Goal: Task Accomplishment & Management: Use online tool/utility

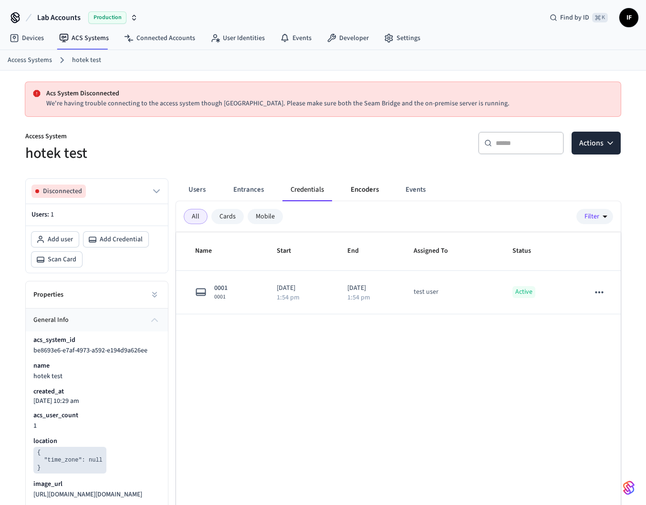
click at [360, 191] on button "Encoders" at bounding box center [364, 189] width 43 height 23
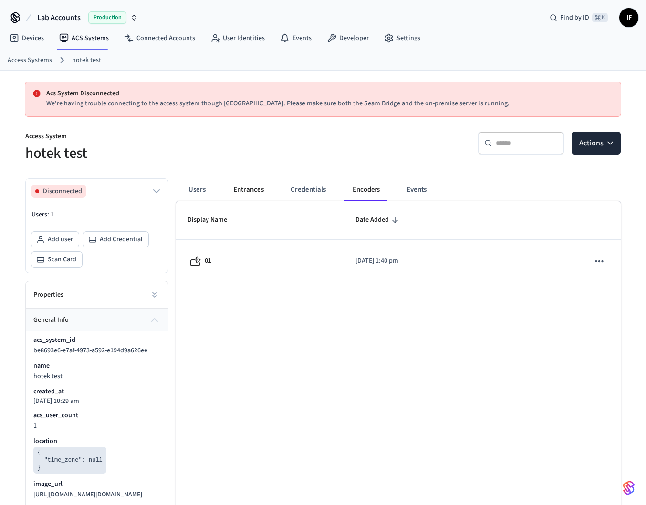
click at [269, 197] on button "Entrances" at bounding box center [249, 189] width 46 height 23
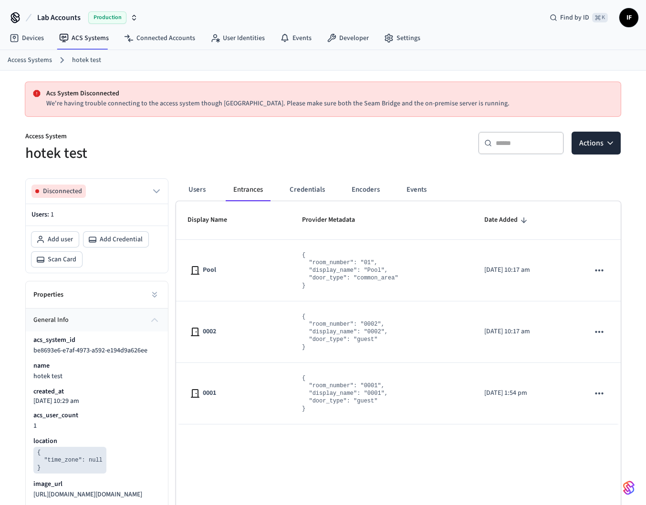
click at [447, 175] on div "Users Entrances Credentials Encoders Events Display Name Provider Metadata Date…" at bounding box center [394, 385] width 452 height 429
click at [614, 143] on icon "button" at bounding box center [611, 143] width 10 height 10
click at [560, 180] on div "Add credential" at bounding box center [567, 181] width 102 height 15
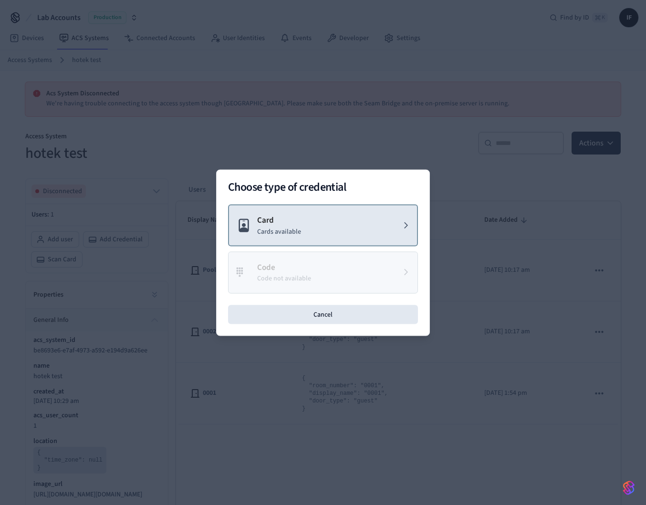
click at [339, 226] on button "Card Cards available" at bounding box center [323, 225] width 190 height 42
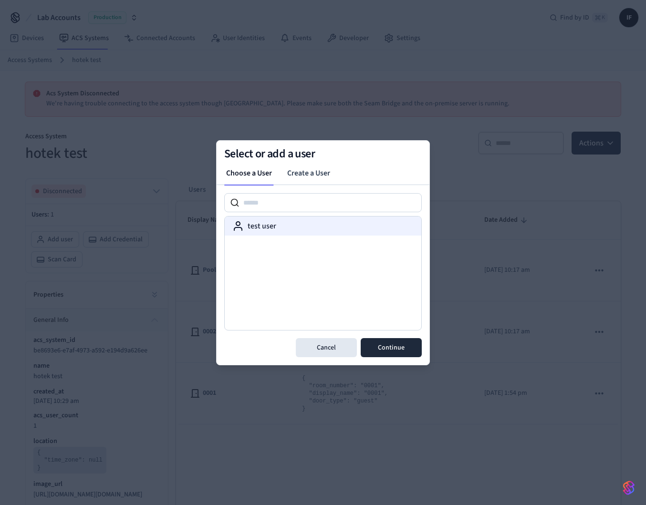
click at [312, 230] on div "test user" at bounding box center [322, 225] width 181 height 11
click at [398, 347] on button "Continue" at bounding box center [391, 347] width 61 height 19
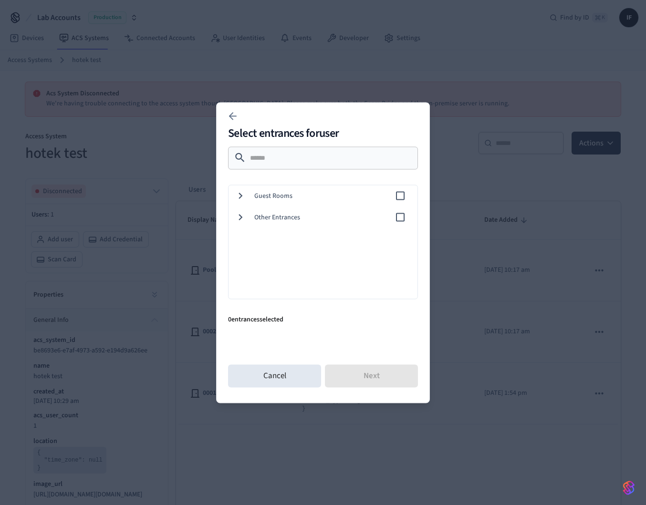
click at [291, 214] on span "Other Entrances" at bounding box center [324, 217] width 140 height 10
click at [278, 197] on span "Guest Rooms" at bounding box center [324, 196] width 140 height 10
click at [279, 217] on span "0001" at bounding box center [340, 217] width 137 height 10
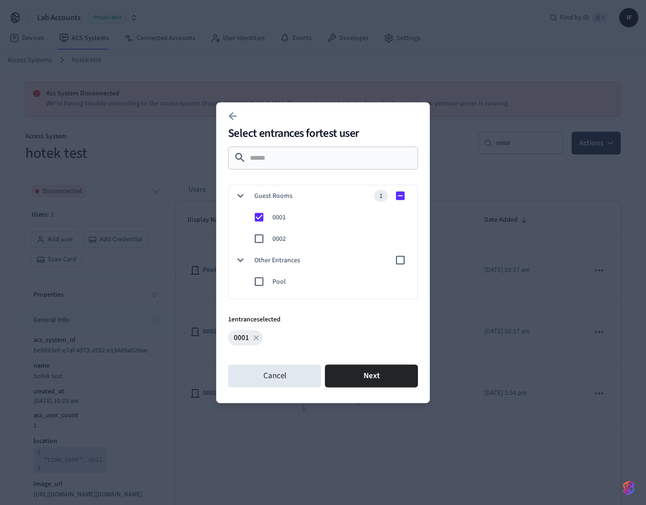
click at [279, 234] on span "0002" at bounding box center [340, 239] width 137 height 10
click at [383, 376] on button "Next" at bounding box center [371, 376] width 93 height 23
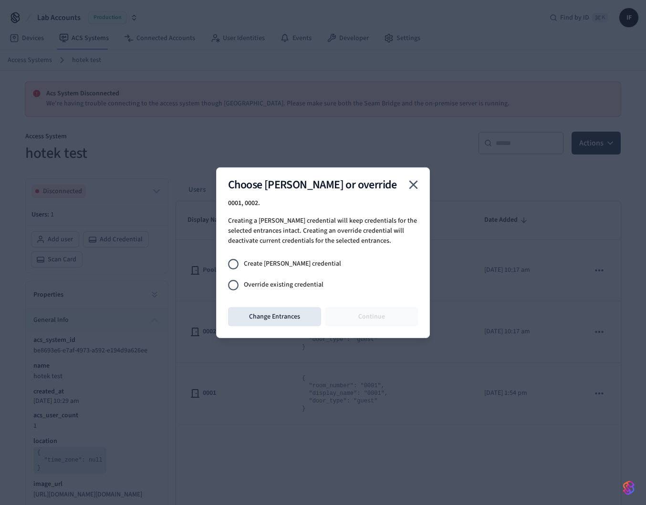
click at [288, 287] on span "Override existing credential" at bounding box center [284, 285] width 80 height 10
click at [355, 310] on button "Continue" at bounding box center [371, 316] width 93 height 19
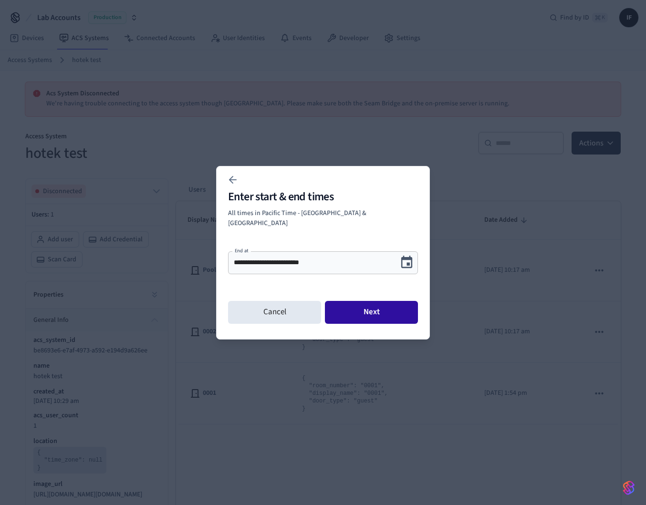
click at [385, 307] on button "Next" at bounding box center [371, 312] width 93 height 23
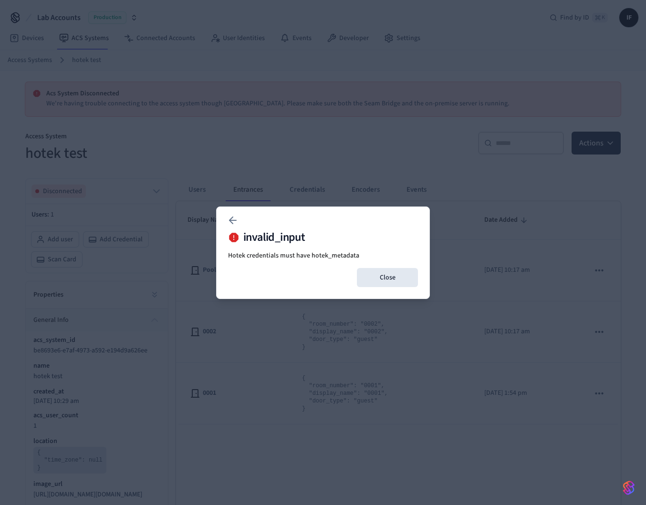
click at [397, 266] on div "invalid_input Hotek credentials must have hotek_metadata Close" at bounding box center [323, 253] width 214 height 93
click at [393, 276] on button "Close" at bounding box center [387, 277] width 61 height 19
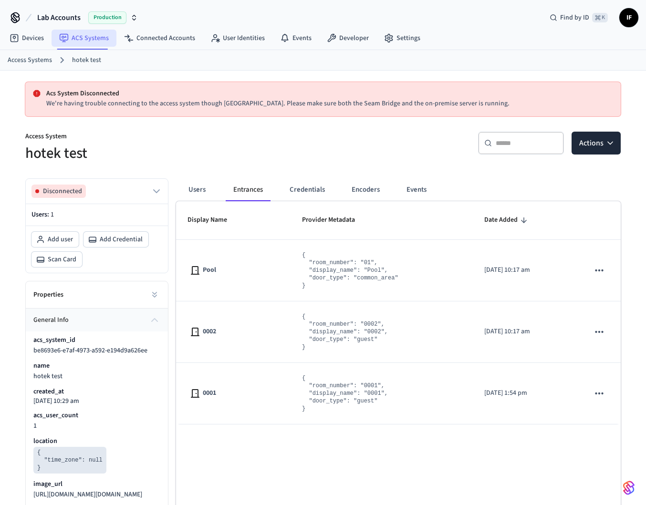
click at [80, 30] on link "ACS Systems" at bounding box center [84, 38] width 65 height 17
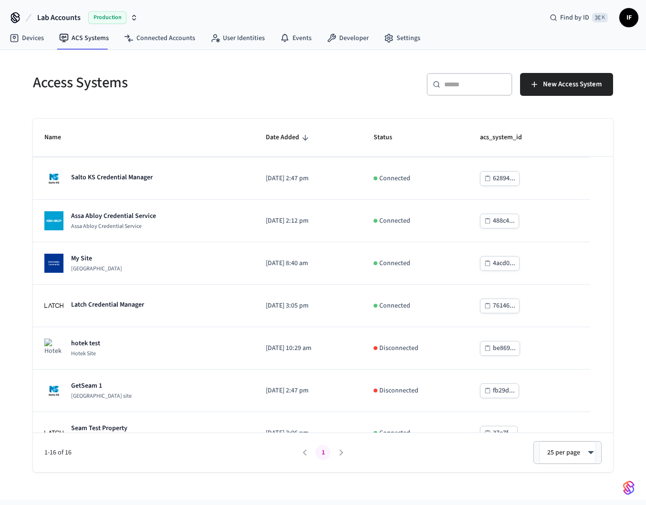
scroll to position [404, 0]
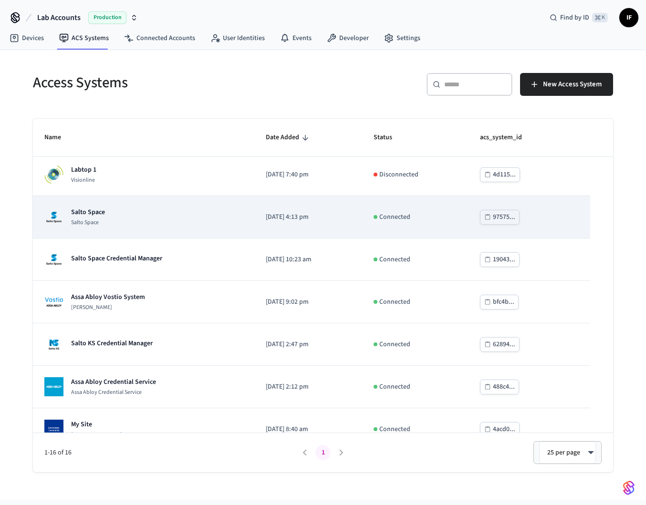
scroll to position [404, 0]
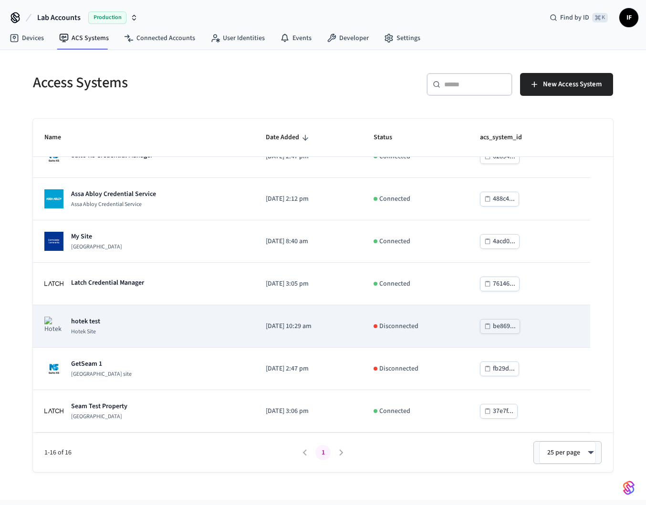
click at [132, 329] on div "hotek test Hotek Site" at bounding box center [143, 326] width 199 height 19
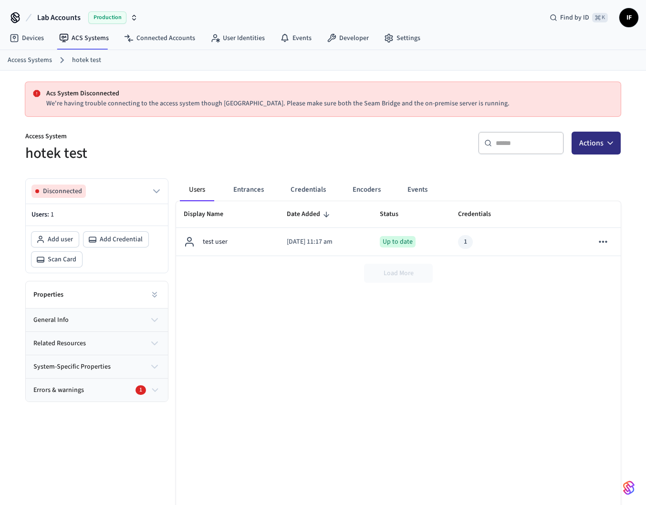
click at [597, 138] on button "Actions" at bounding box center [596, 143] width 49 height 23
click at [562, 176] on div "Add credential" at bounding box center [567, 181] width 102 height 15
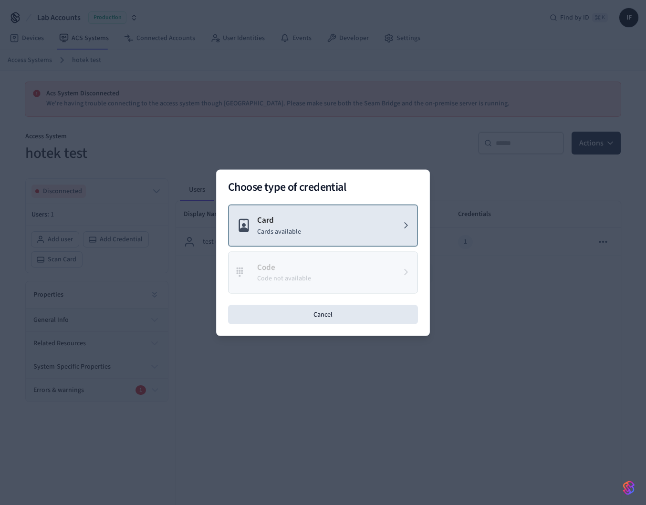
click at [296, 235] on p "Cards available" at bounding box center [279, 232] width 44 height 10
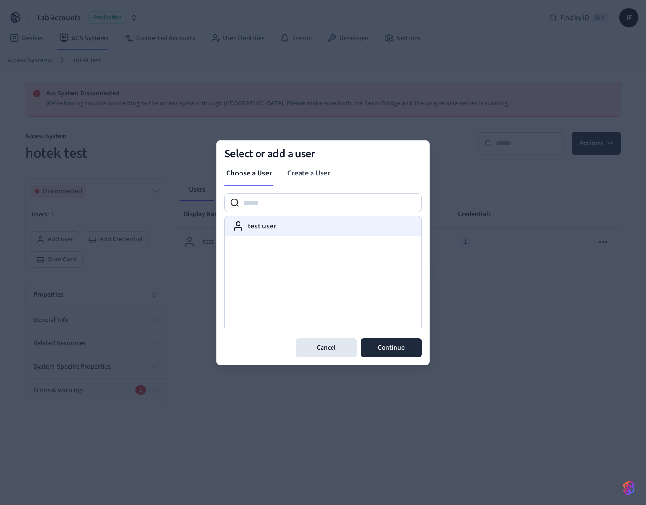
click at [288, 231] on div "test user" at bounding box center [322, 225] width 181 height 11
click at [399, 345] on button "Continue" at bounding box center [391, 347] width 61 height 19
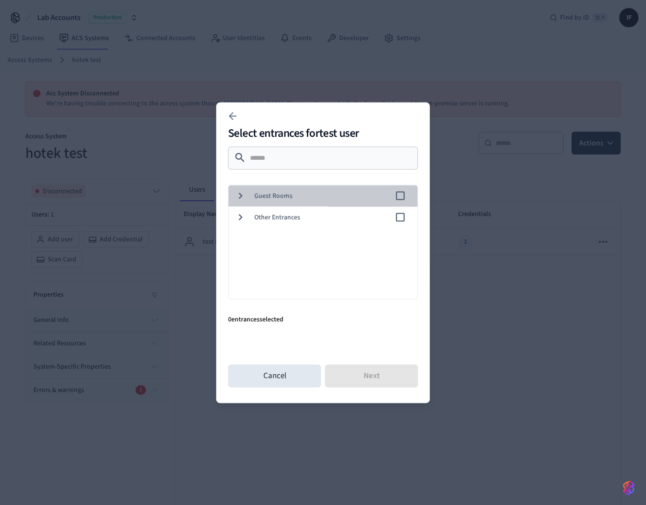
click at [258, 202] on div "Guest Rooms" at bounding box center [321, 195] width 193 height 21
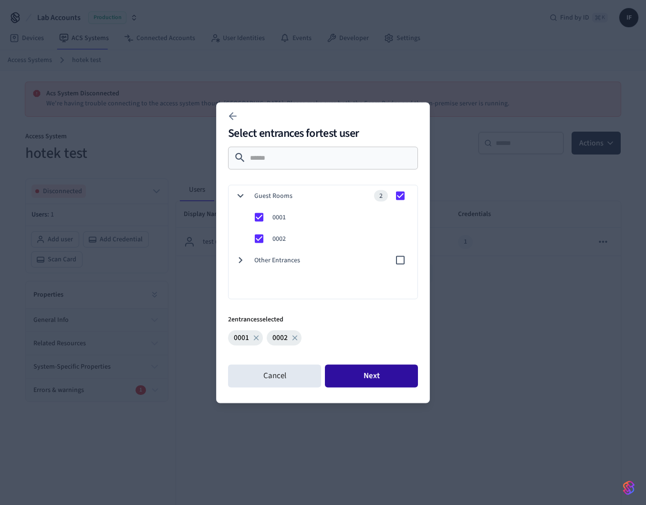
click at [388, 371] on button "Next" at bounding box center [371, 376] width 93 height 23
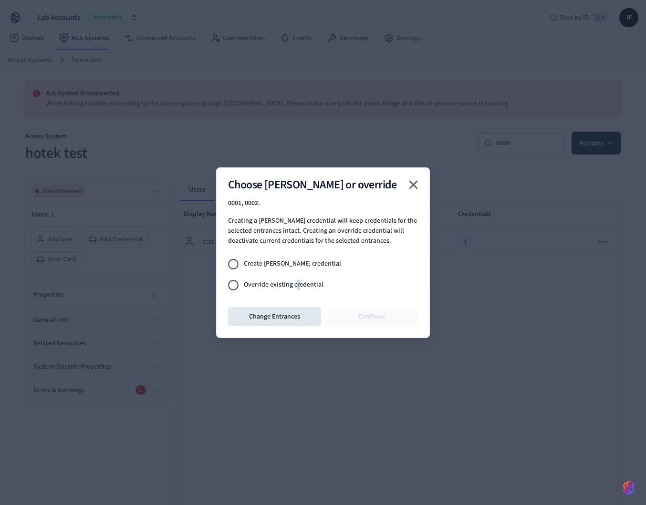
click at [297, 283] on span "Override existing credential" at bounding box center [284, 285] width 80 height 10
click at [248, 303] on div "Choose [PERSON_NAME] or override 0001, 0002 . Creating a [PERSON_NAME] credenti…" at bounding box center [323, 252] width 214 height 171
click at [369, 309] on button "Continue" at bounding box center [371, 316] width 93 height 19
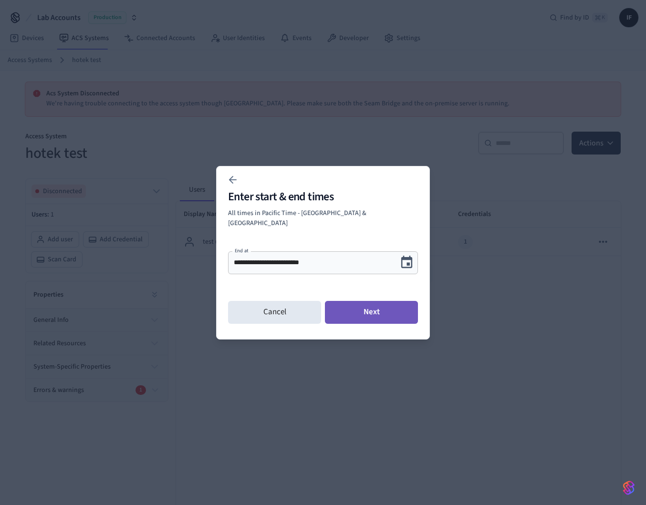
click at [367, 307] on button "Next" at bounding box center [371, 312] width 93 height 23
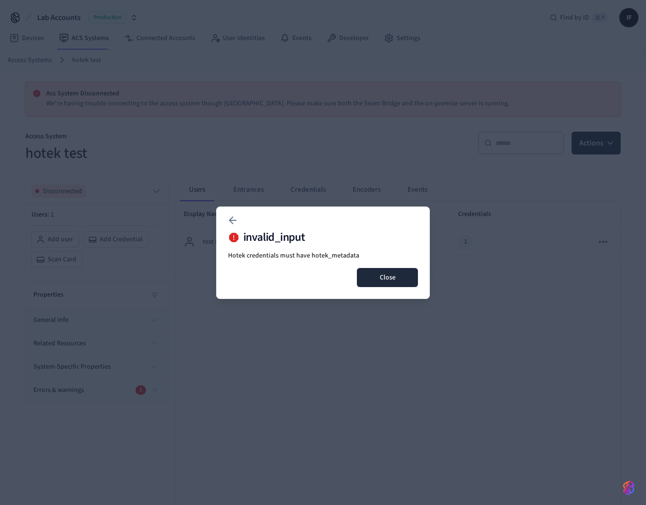
click at [376, 274] on button "Close" at bounding box center [387, 277] width 61 height 19
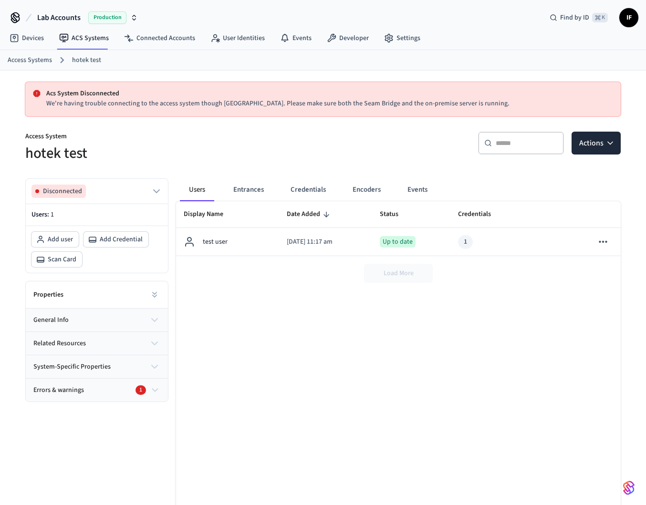
click at [308, 374] on div "Display Name Date Added Status Credentials Errors And Warnings test user 2025/0…" at bounding box center [398, 378] width 445 height 354
click at [276, 320] on div "Display Name Date Added Status Credentials Errors And Warnings test user 2025/0…" at bounding box center [398, 378] width 445 height 354
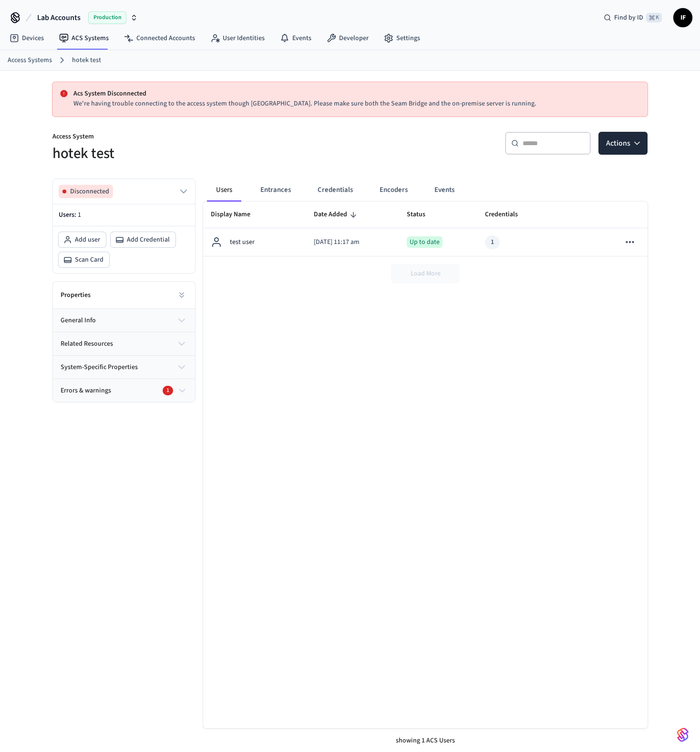
click at [390, 442] on div "Display Name Date Added Status Credentials Errors And Warnings test user [DATE]…" at bounding box center [425, 464] width 445 height 526
click at [343, 195] on button "Credentials" at bounding box center [335, 189] width 51 height 23
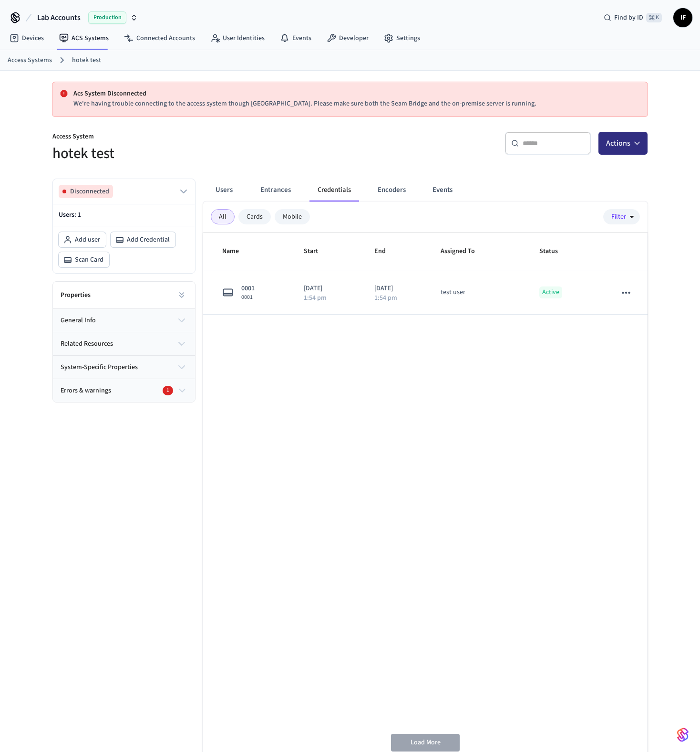
click at [631, 139] on button "Actions" at bounding box center [623, 143] width 49 height 23
click at [447, 372] on div "Name Start End Assigned To Status 0001 0001 [DATE] 1:54 pm [DATE] 1:54 pm test …" at bounding box center [425, 495] width 445 height 526
click at [239, 185] on button "Users" at bounding box center [224, 189] width 34 height 23
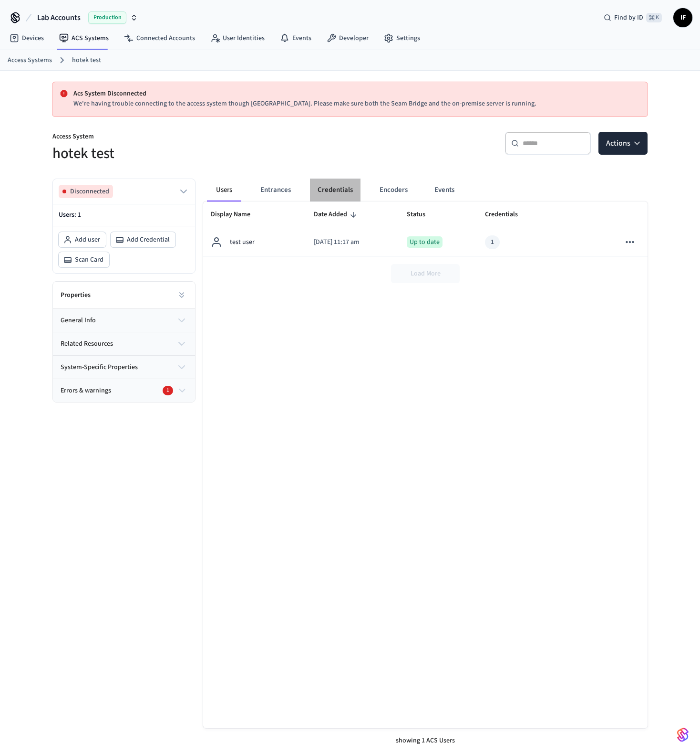
click at [347, 187] on button "Credentials" at bounding box center [335, 189] width 51 height 23
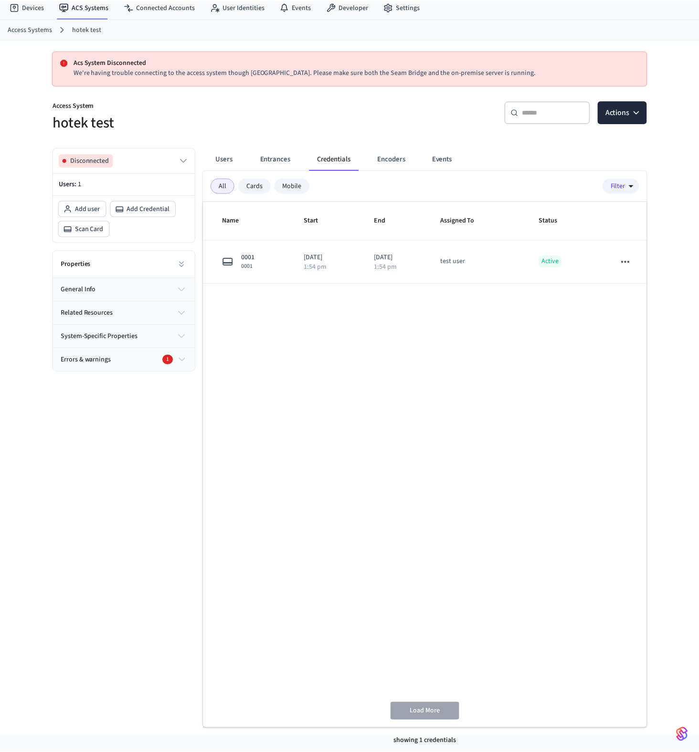
scroll to position [33, 0]
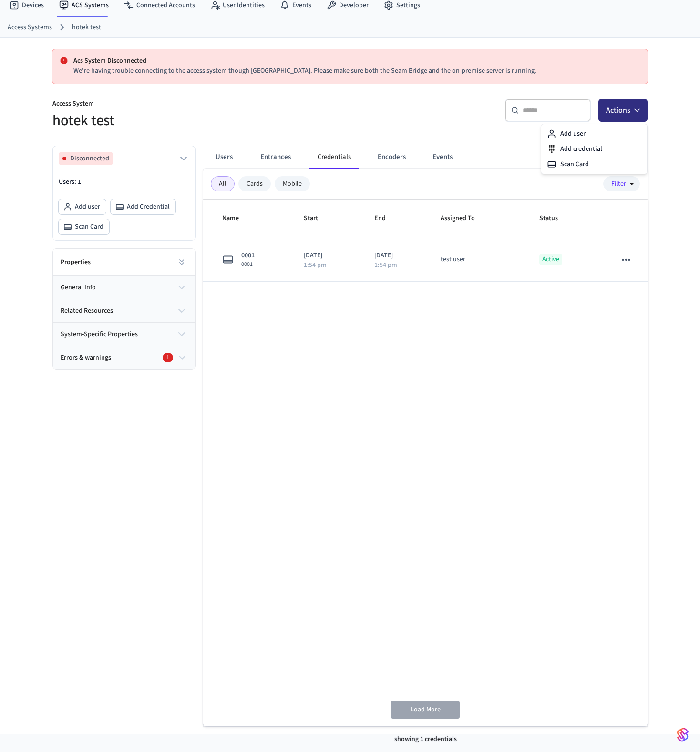
click at [626, 109] on button "Actions" at bounding box center [623, 110] width 49 height 23
click at [591, 147] on div "Add credential" at bounding box center [595, 148] width 102 height 15
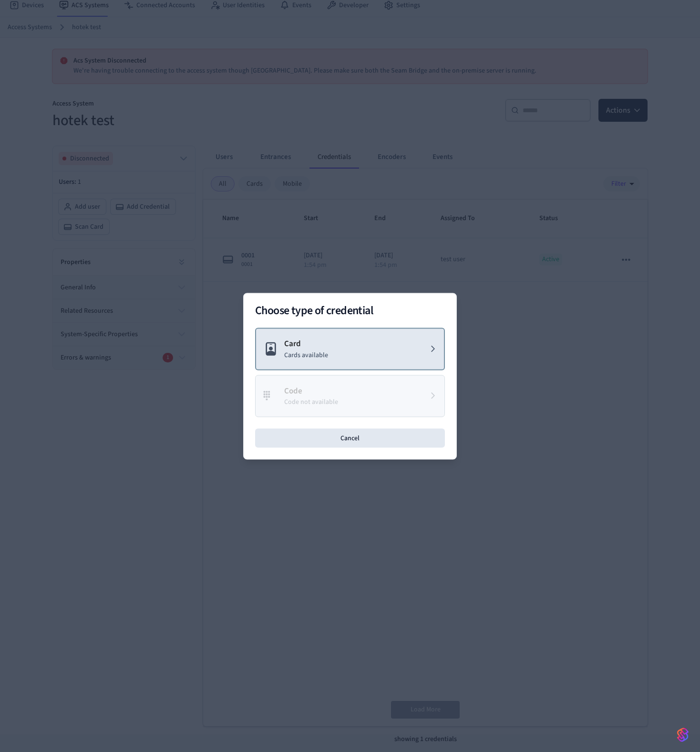
click at [333, 344] on button "Card Cards available" at bounding box center [350, 348] width 190 height 42
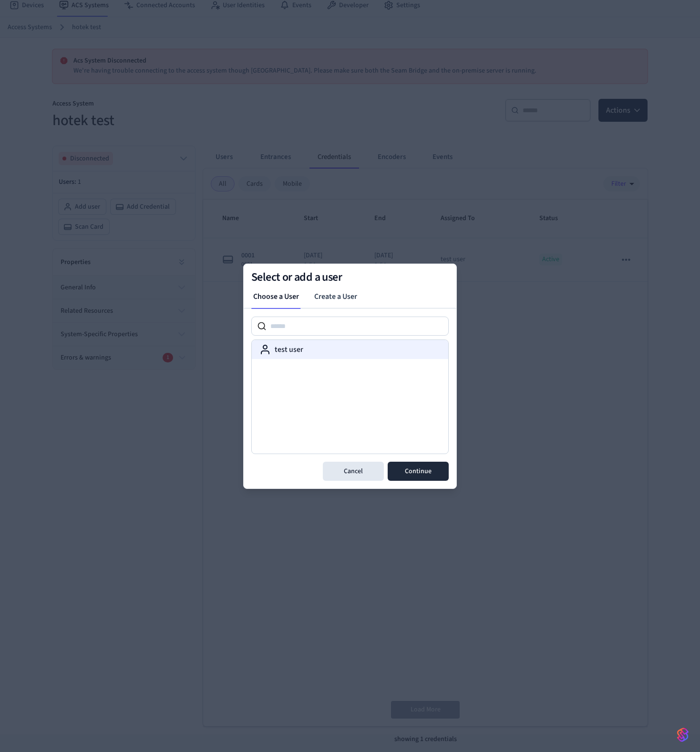
click at [343, 345] on div "test user" at bounding box center [350, 349] width 181 height 11
click at [424, 472] on button "Continue" at bounding box center [418, 470] width 61 height 19
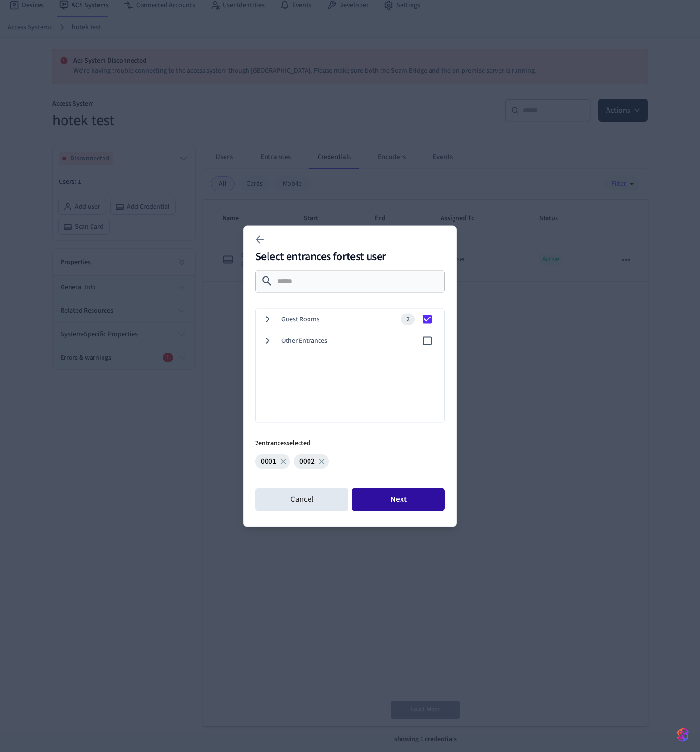
click at [408, 505] on button "Next" at bounding box center [398, 499] width 93 height 23
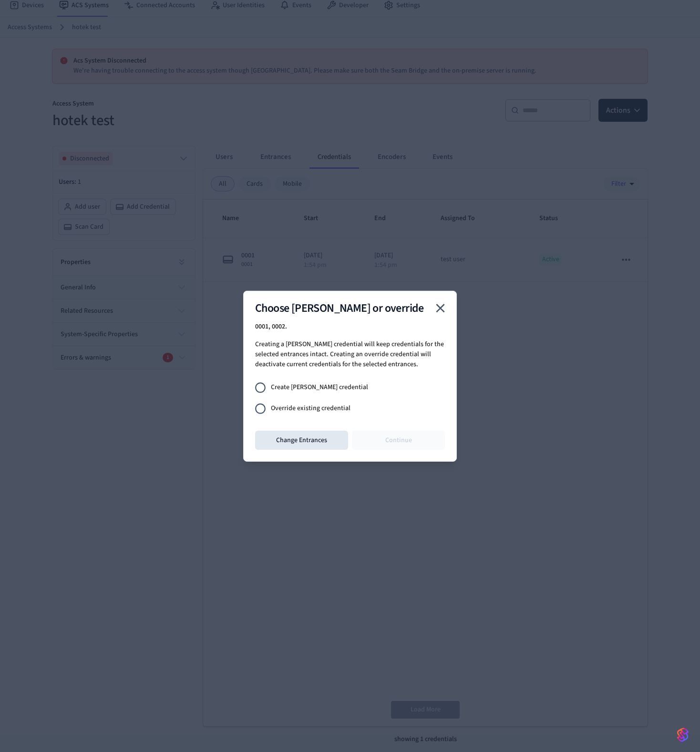
click at [324, 407] on span "Override existing credential" at bounding box center [311, 408] width 80 height 10
click at [412, 431] on button "Continue" at bounding box center [398, 439] width 93 height 19
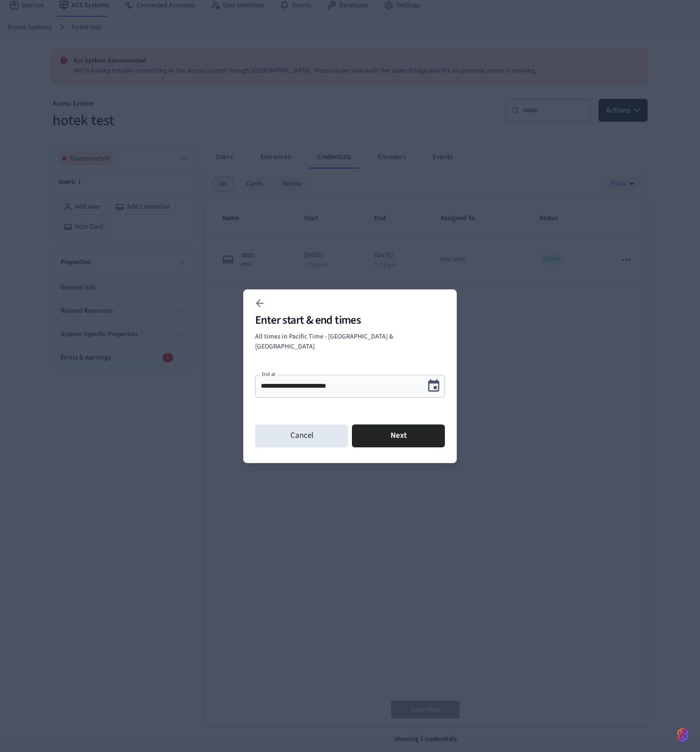
click at [412, 431] on button "Next" at bounding box center [398, 435] width 93 height 23
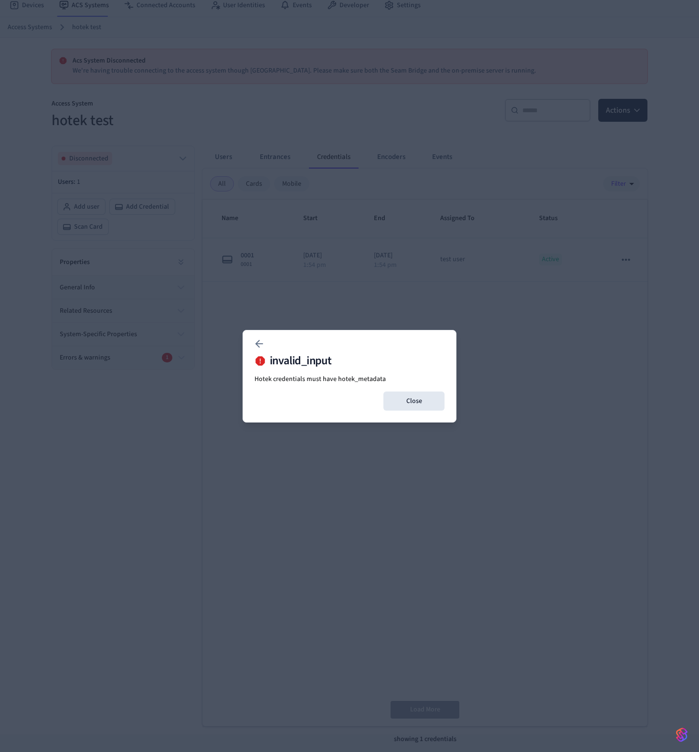
click at [342, 383] on p "Hotek credentials must have hotek_metadata" at bounding box center [349, 379] width 190 height 10
click at [342, 380] on p "Hotek credentials must have hotek_metadata" at bounding box center [349, 379] width 190 height 10
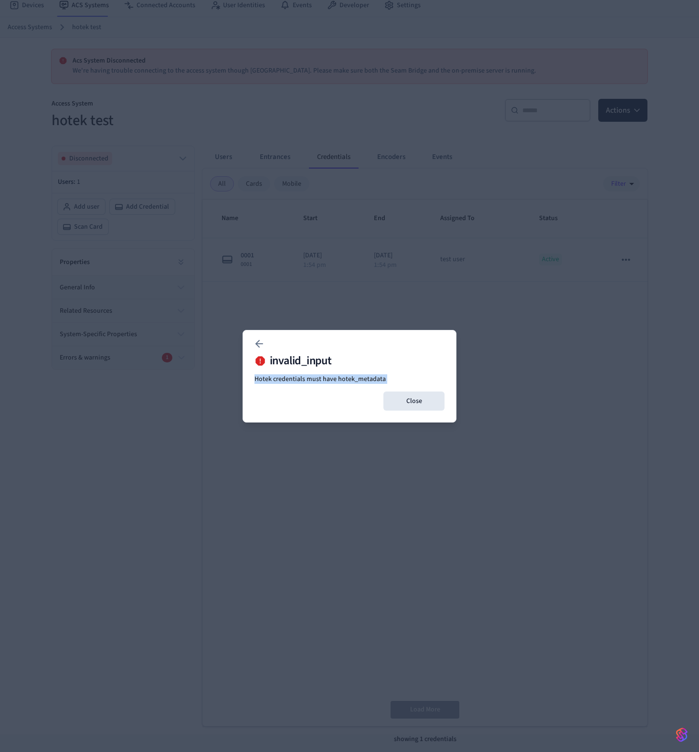
click at [342, 380] on p "Hotek credentials must have hotek_metadata" at bounding box center [349, 379] width 190 height 10
click at [428, 395] on button "Close" at bounding box center [413, 400] width 61 height 19
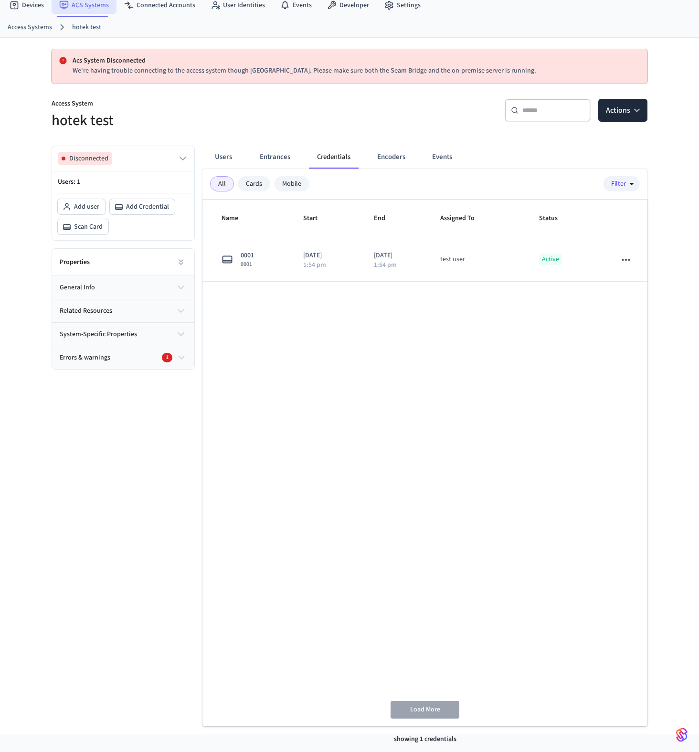
click at [100, 2] on link "ACS Systems" at bounding box center [84, 5] width 65 height 17
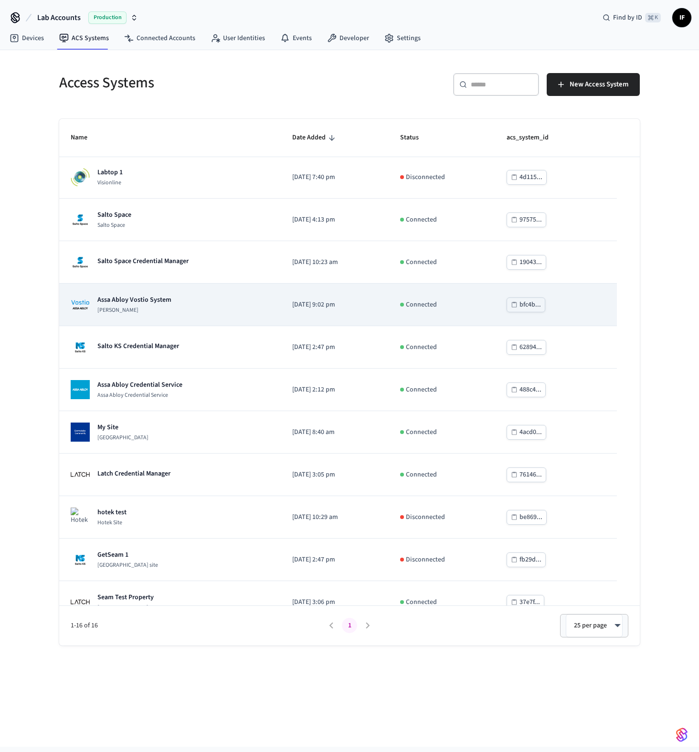
scroll to position [231, 0]
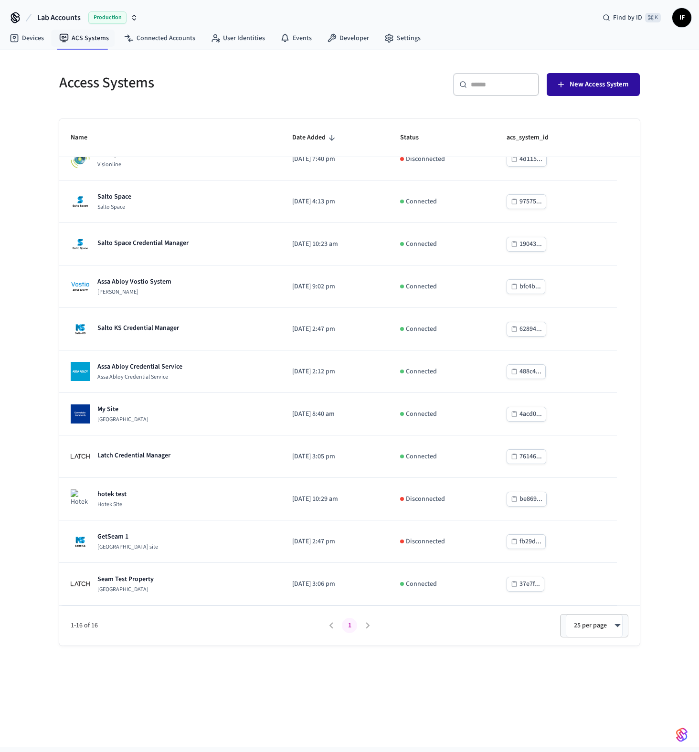
click at [605, 88] on span "New Access System" at bounding box center [598, 84] width 59 height 12
click at [578, 675] on div "Access Systems ​ ​ New Access System Name Date Added Status acs_system_id Legic…" at bounding box center [349, 398] width 699 height 696
click at [584, 83] on span "New Access System" at bounding box center [598, 84] width 59 height 12
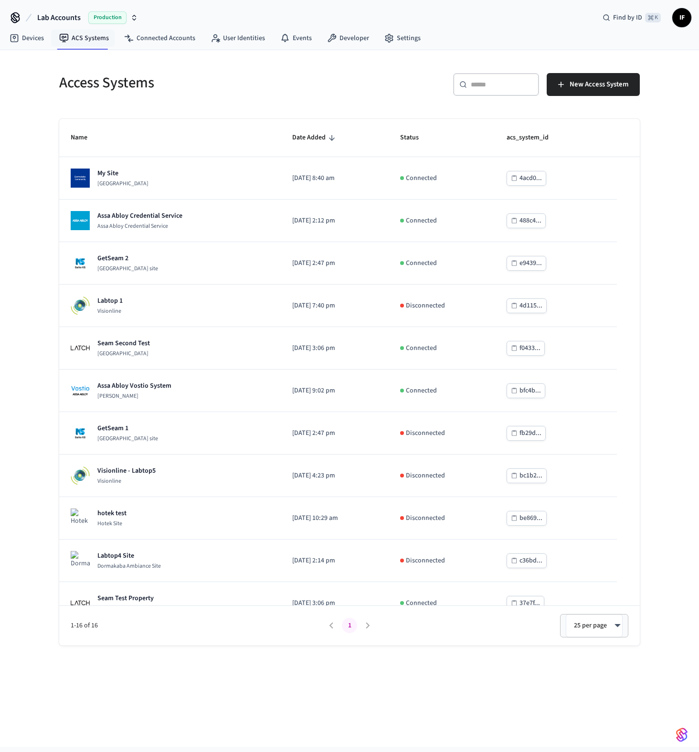
click at [36, 349] on div "Access Systems ​ ​ New Access System Name Date Added Status acs_system_id My Si…" at bounding box center [349, 398] width 699 height 696
click at [584, 86] on span "New Access System" at bounding box center [598, 84] width 59 height 12
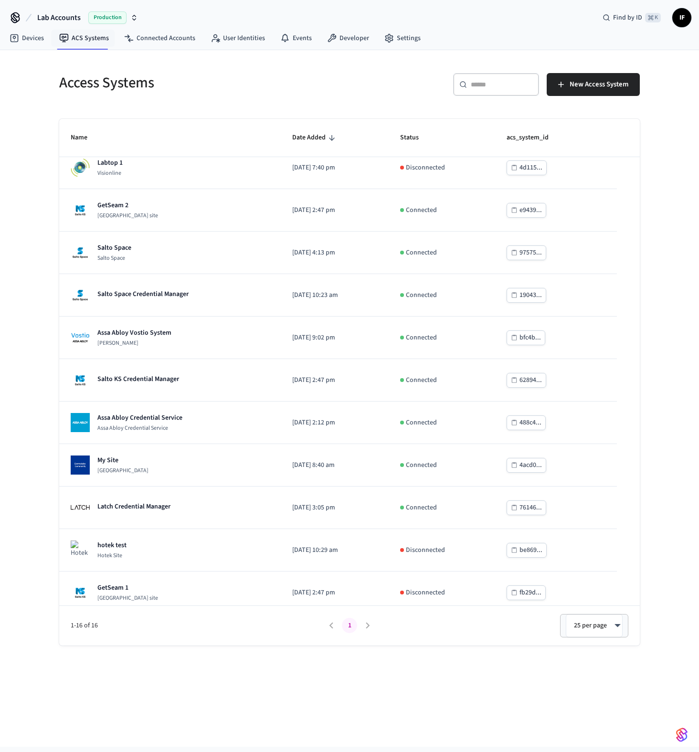
scroll to position [231, 0]
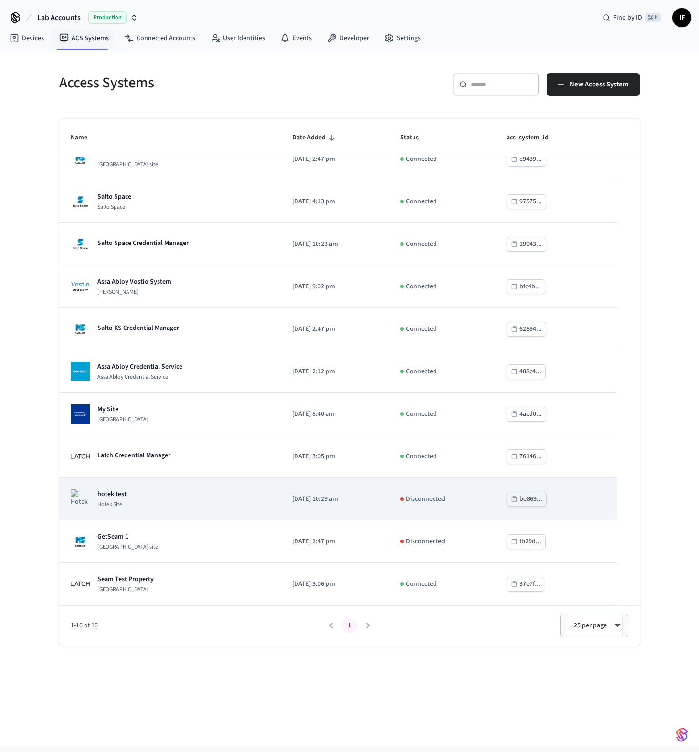
click at [146, 494] on div "hotek test Hotek Site" at bounding box center [170, 498] width 199 height 19
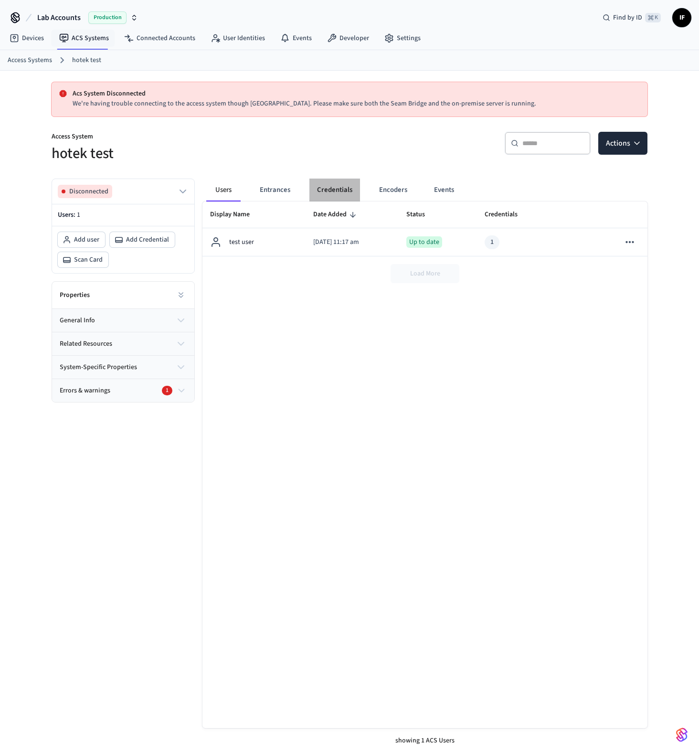
click at [330, 195] on button "Credentials" at bounding box center [334, 189] width 51 height 23
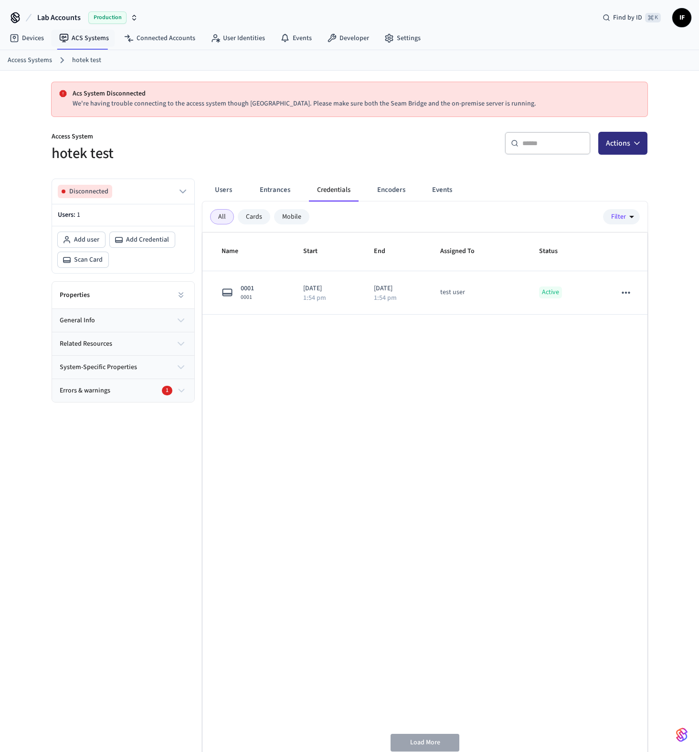
click at [631, 149] on button "Actions" at bounding box center [622, 143] width 49 height 23
click at [600, 185] on div "Add credential" at bounding box center [594, 181] width 102 height 15
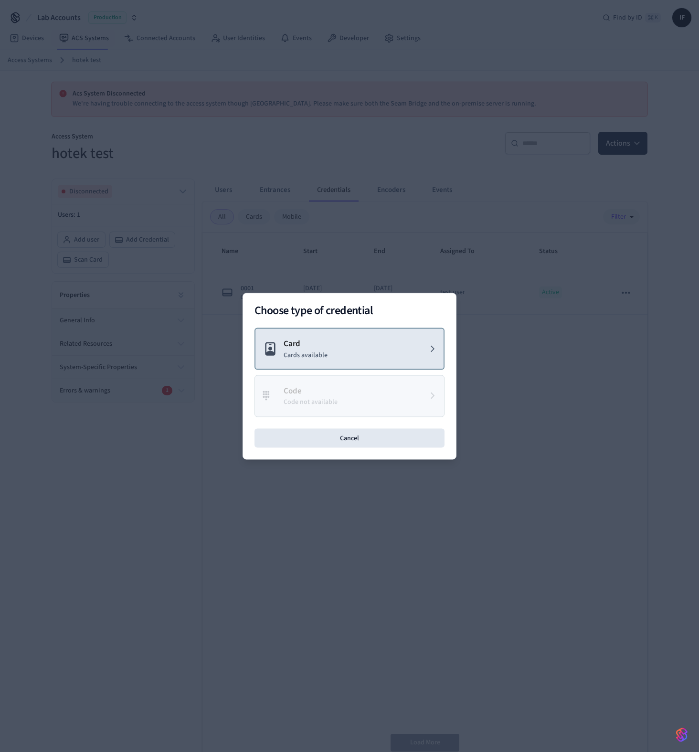
click at [332, 357] on button "Card Cards available" at bounding box center [349, 348] width 190 height 42
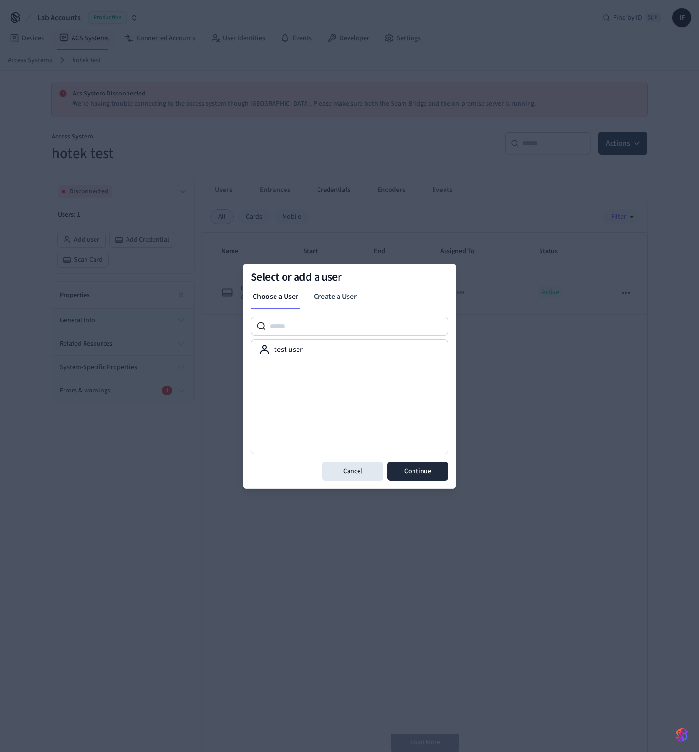
click at [330, 360] on div "test user" at bounding box center [350, 396] width 198 height 115
click at [330, 352] on div "test user" at bounding box center [349, 349] width 181 height 11
click at [440, 469] on button "Continue" at bounding box center [417, 470] width 61 height 19
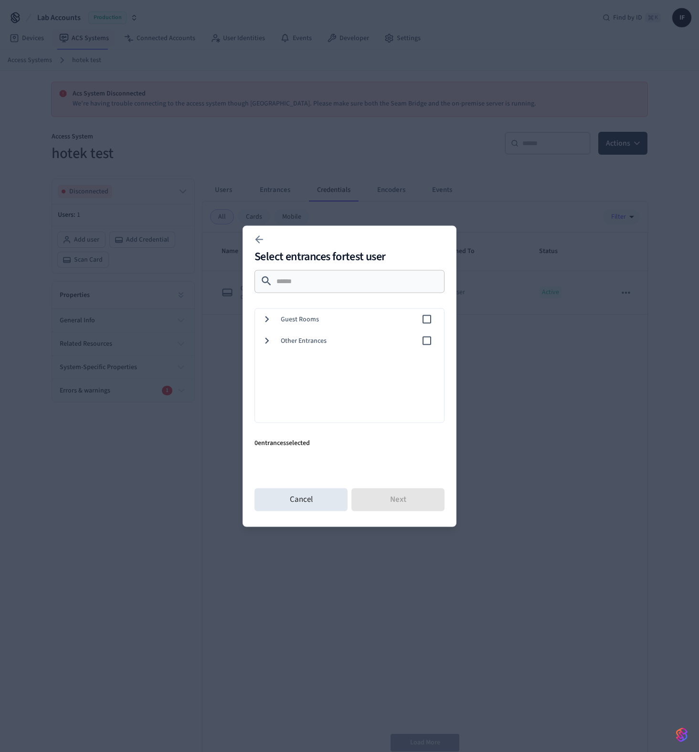
click at [315, 319] on span "Guest Rooms" at bounding box center [351, 319] width 140 height 10
click at [302, 339] on span "0001" at bounding box center [367, 340] width 137 height 10
click at [293, 352] on div "0002" at bounding box center [347, 361] width 193 height 21
click at [411, 498] on button "Next" at bounding box center [397, 499] width 93 height 23
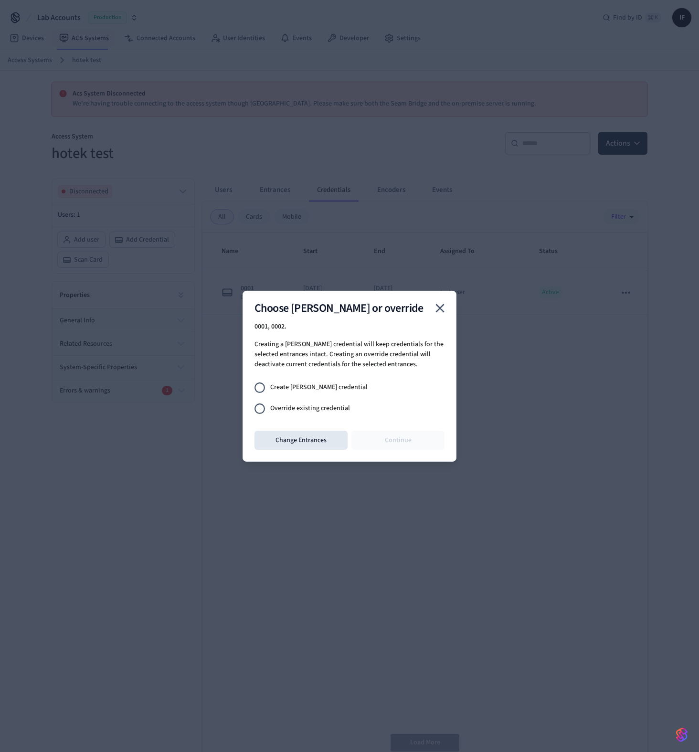
click at [317, 405] on span "Override existing credential" at bounding box center [310, 408] width 80 height 10
click at [381, 437] on button "Continue" at bounding box center [397, 439] width 93 height 19
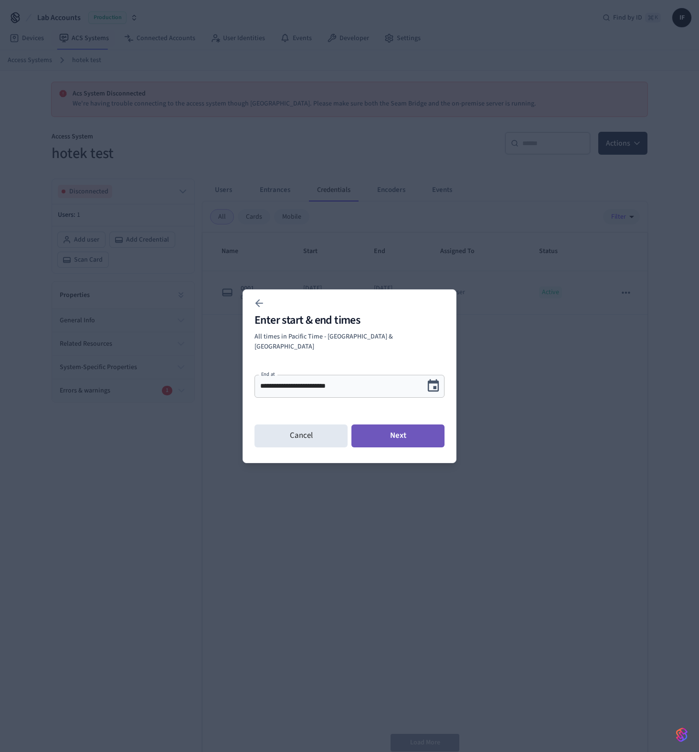
click at [406, 427] on button "Next" at bounding box center [397, 435] width 93 height 23
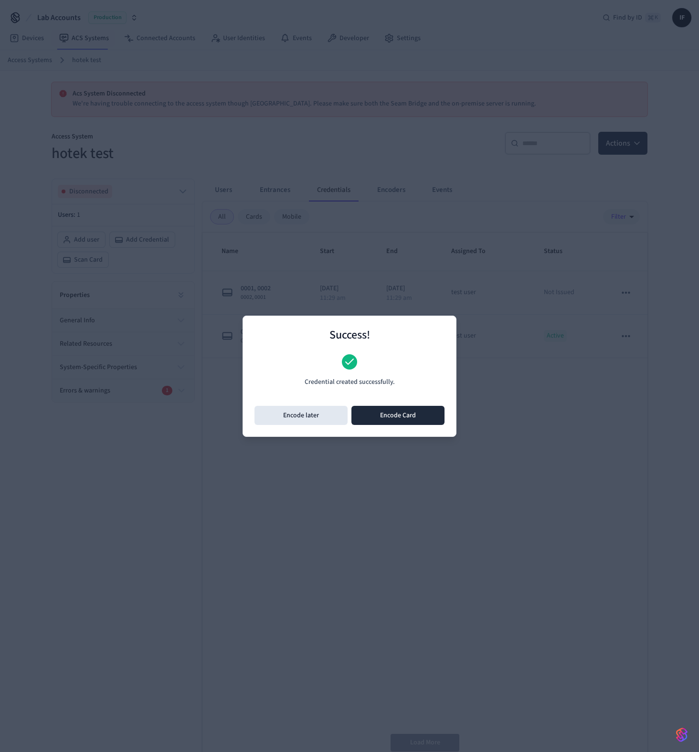
click at [384, 377] on p "Credential created successfully." at bounding box center [349, 382] width 90 height 10
click at [385, 413] on button "Encode Card" at bounding box center [397, 415] width 93 height 19
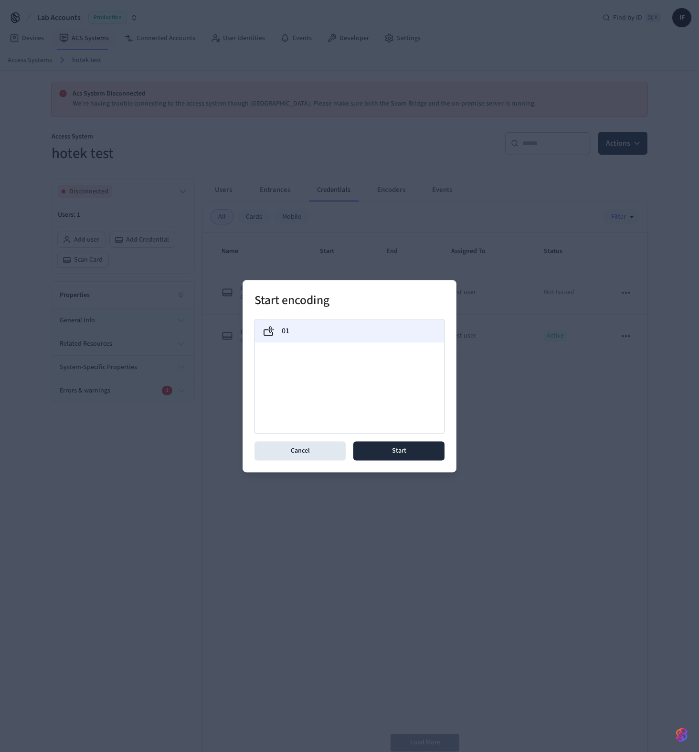
click at [390, 337] on div "01" at bounding box center [349, 330] width 189 height 23
click at [418, 444] on button "Start" at bounding box center [398, 450] width 91 height 19
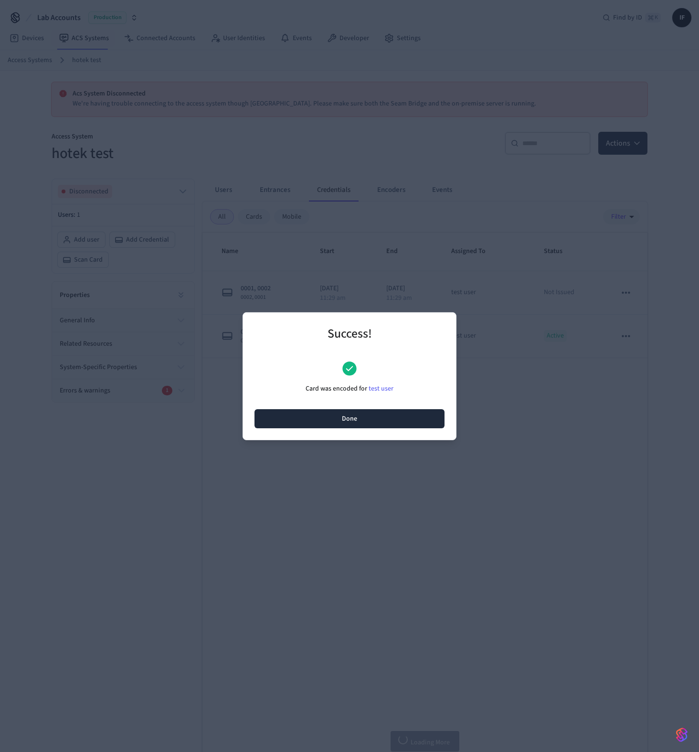
click at [360, 421] on button "Done" at bounding box center [349, 418] width 190 height 19
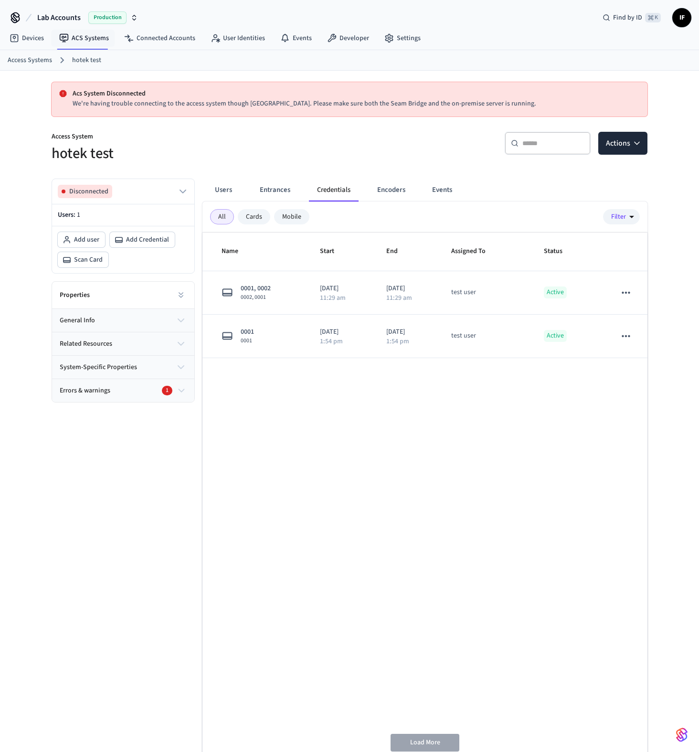
click at [364, 446] on div "Name Start End Assigned To Status 0001, 0002 0002, 0001 [DATE] 11:29 am [DATE] …" at bounding box center [424, 495] width 445 height 526
click at [636, 146] on icon "button" at bounding box center [637, 143] width 10 height 10
click at [597, 181] on div "Add credential" at bounding box center [594, 181] width 102 height 15
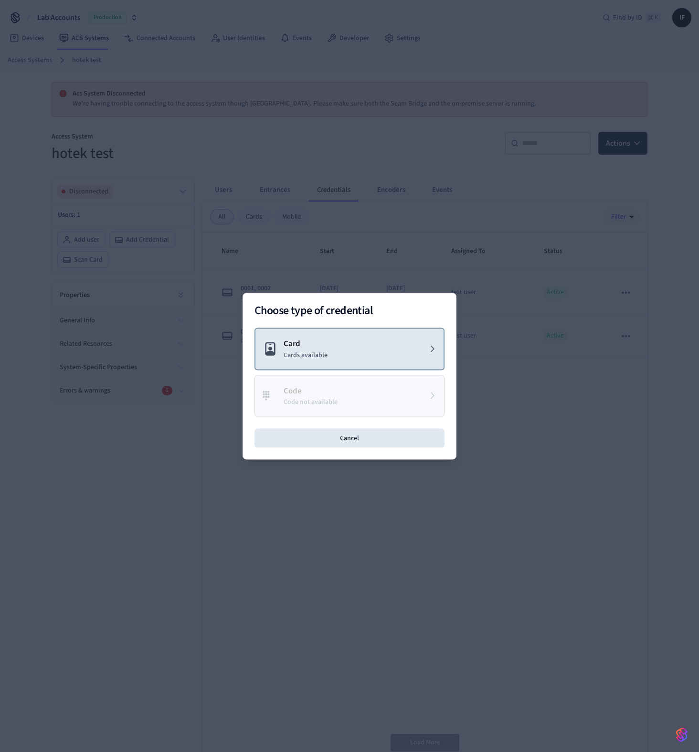
click at [374, 327] on div "Choose type of credential Card Cards available Code Code not available Cancel" at bounding box center [349, 376] width 214 height 167
click at [352, 349] on button "Card Cards available" at bounding box center [349, 348] width 190 height 42
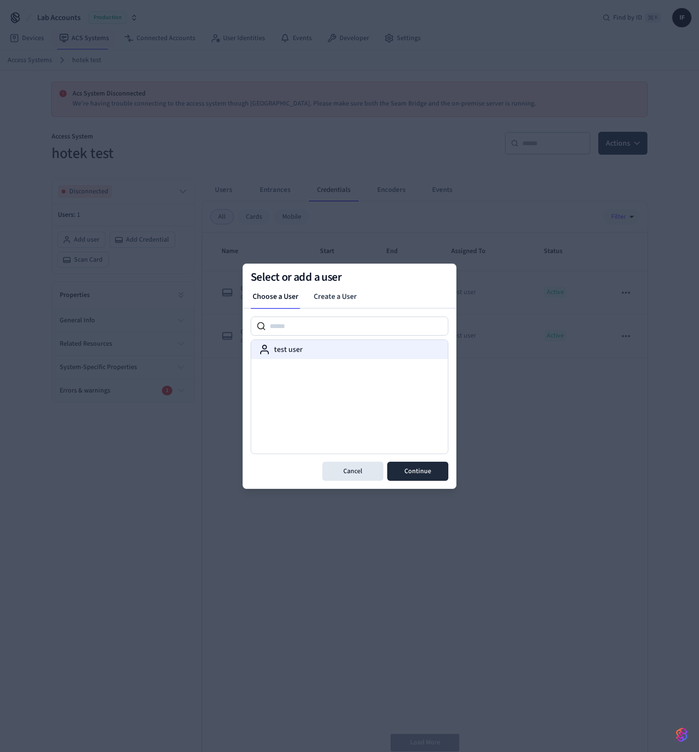
click at [340, 345] on div "test user" at bounding box center [349, 349] width 181 height 11
click at [426, 467] on button "Continue" at bounding box center [417, 470] width 61 height 19
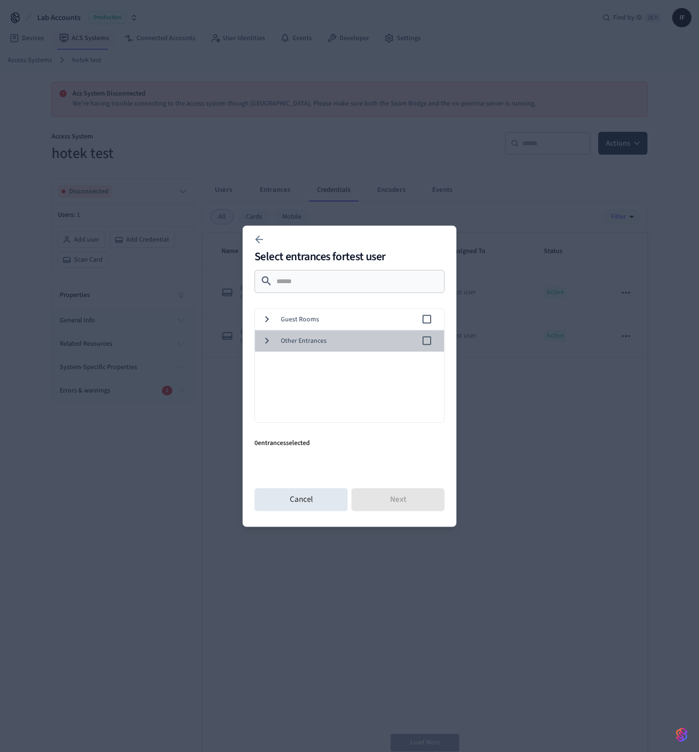
click at [322, 337] on span "Other Entrances" at bounding box center [351, 340] width 140 height 10
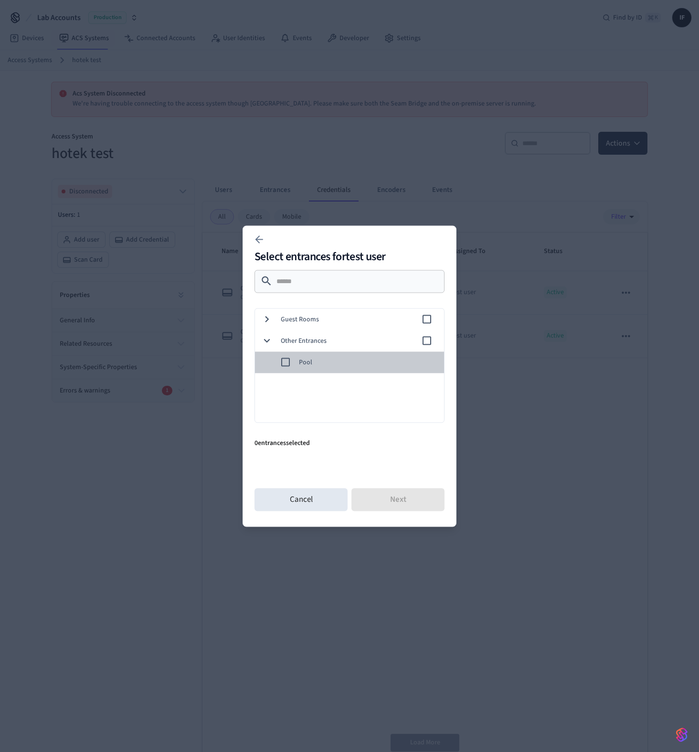
click at [360, 362] on span "Pool" at bounding box center [367, 362] width 137 height 10
click at [381, 320] on span "Guest Rooms" at bounding box center [351, 319] width 140 height 10
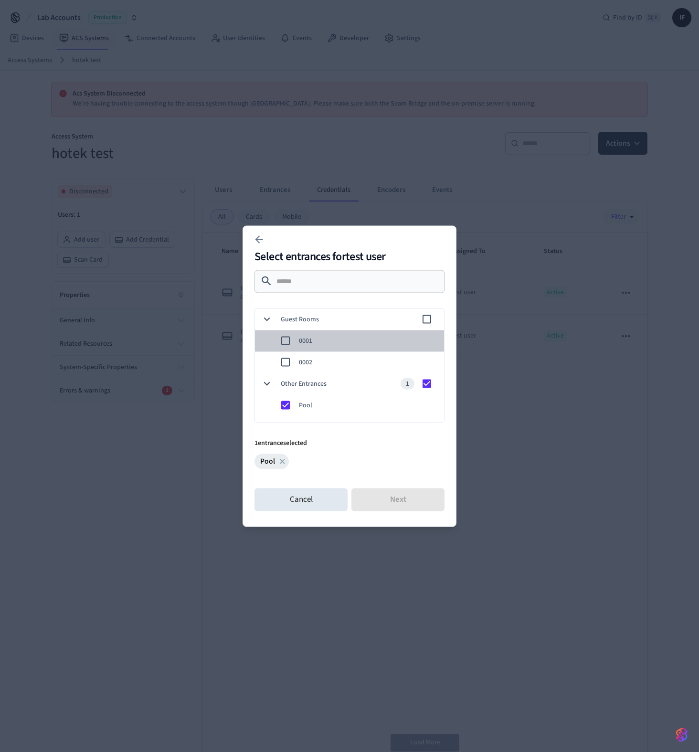
click at [359, 343] on span "0001" at bounding box center [367, 340] width 137 height 10
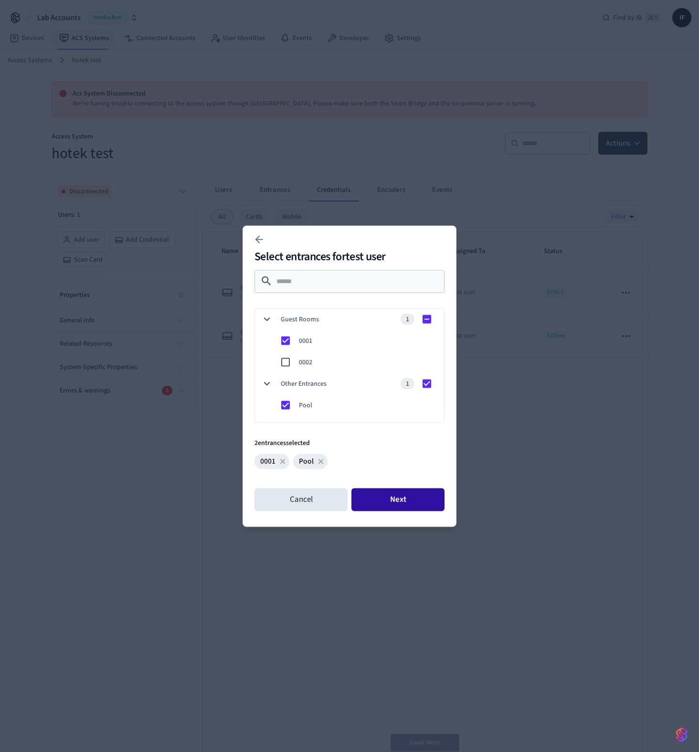
click at [418, 497] on button "Next" at bounding box center [397, 499] width 93 height 23
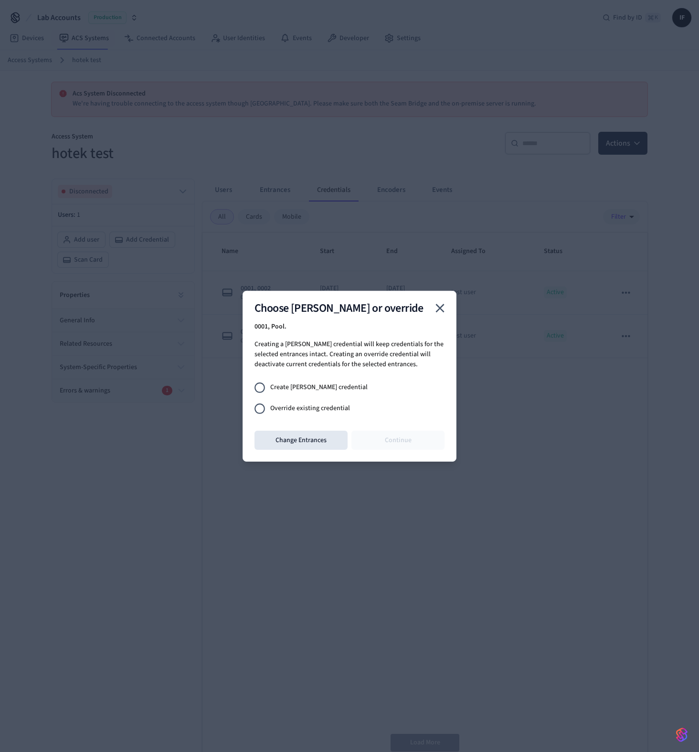
click at [320, 403] on span "Override existing credential" at bounding box center [310, 408] width 80 height 10
click at [395, 430] on button "Continue" at bounding box center [397, 439] width 93 height 19
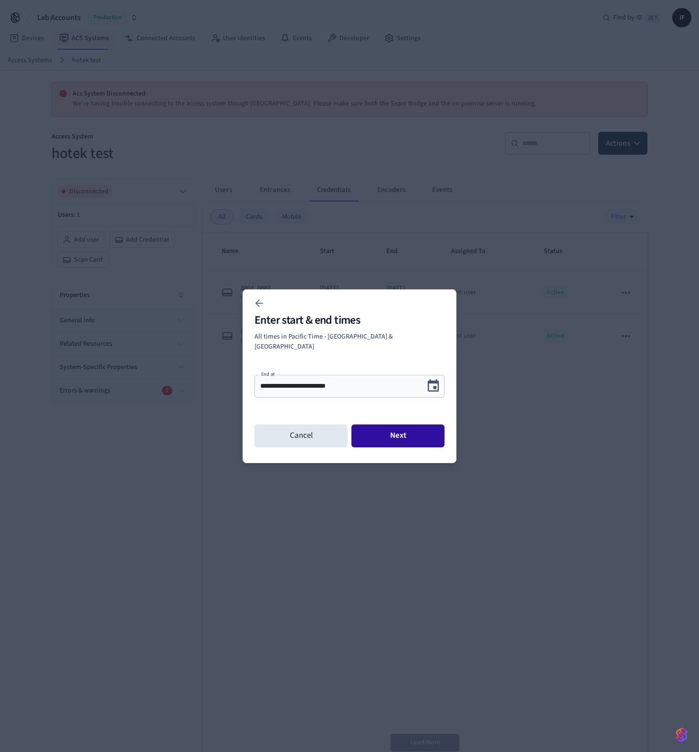
click at [395, 429] on button "Next" at bounding box center [397, 435] width 93 height 23
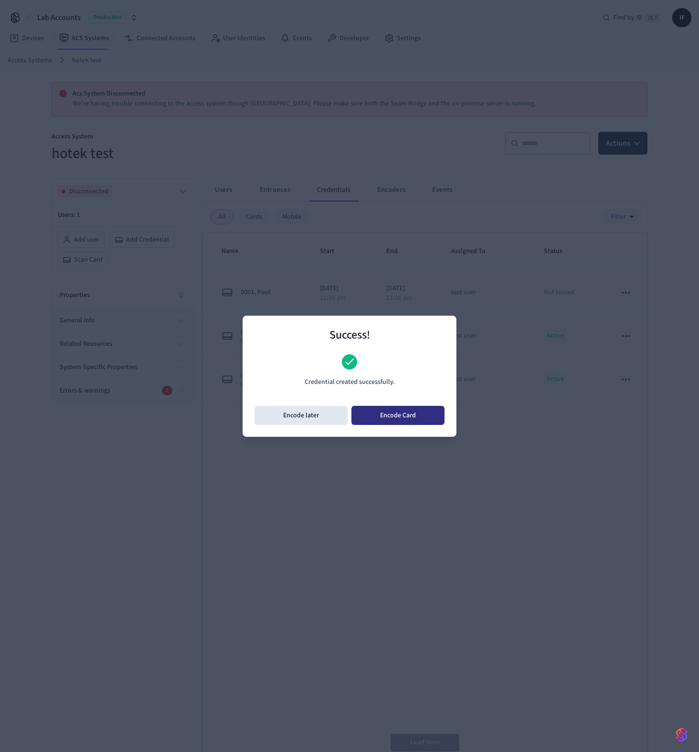
click at [385, 423] on button "Encode Card" at bounding box center [397, 415] width 93 height 19
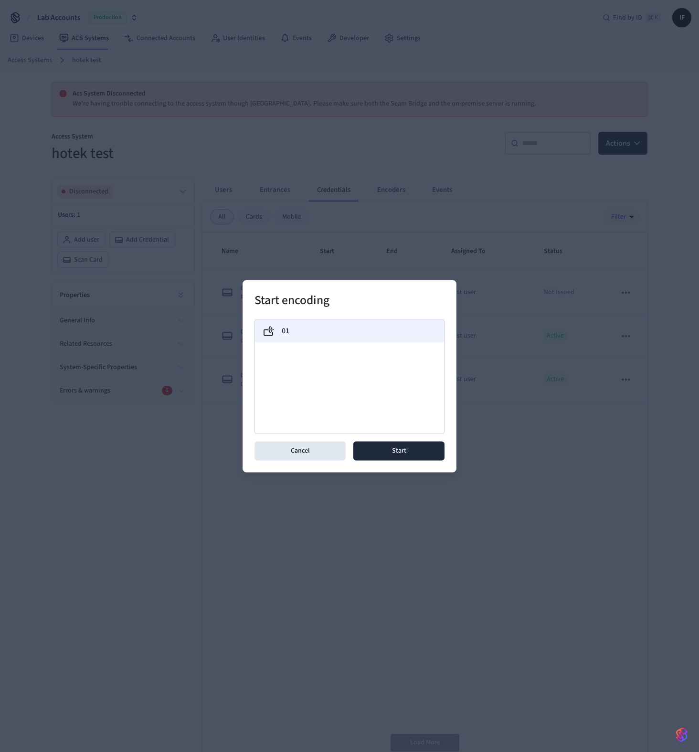
click at [332, 333] on div "01" at bounding box center [349, 330] width 174 height 11
click at [423, 446] on button "Start" at bounding box center [398, 450] width 91 height 19
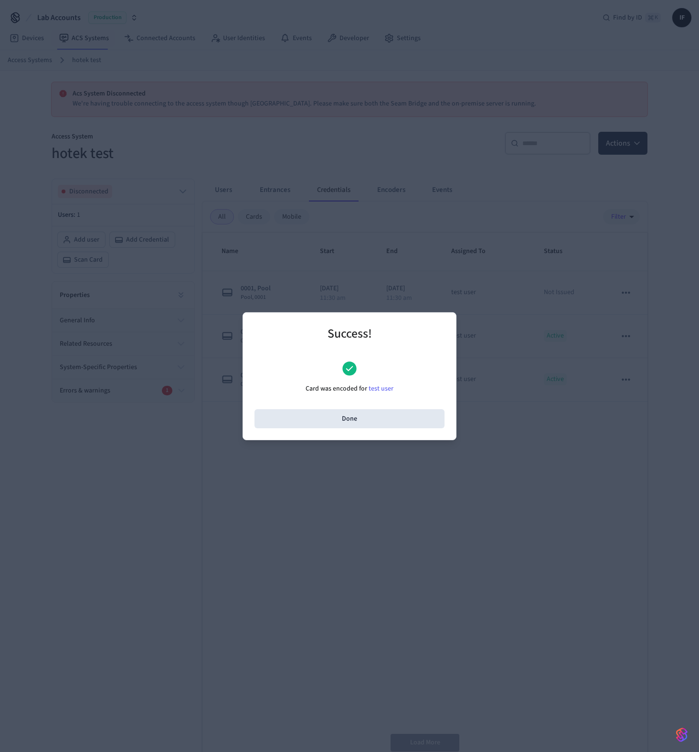
click at [369, 404] on div "Success! Card was encoded for test user Done" at bounding box center [349, 376] width 190 height 104
click at [369, 413] on button "Done" at bounding box center [349, 418] width 190 height 19
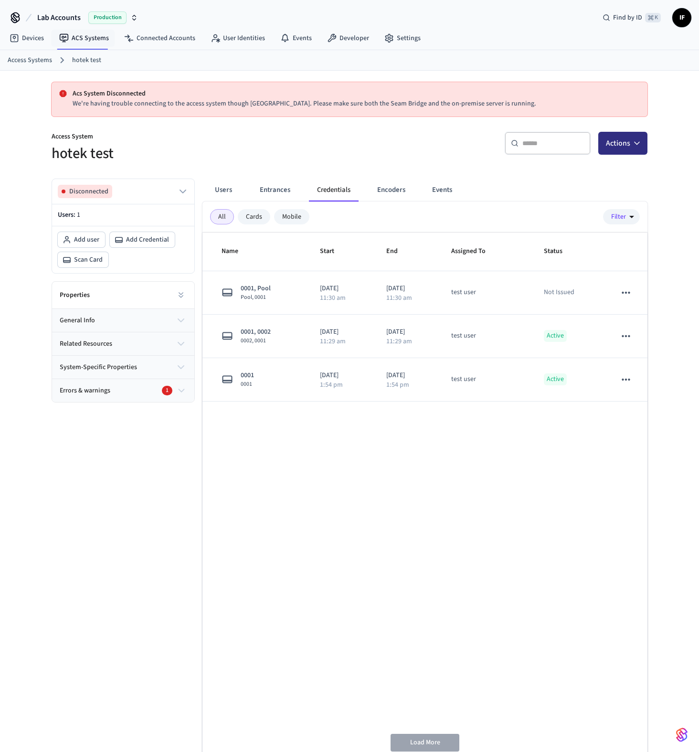
click at [640, 144] on icon "button" at bounding box center [637, 143] width 10 height 10
click at [581, 182] on div "Add credential" at bounding box center [594, 181] width 102 height 15
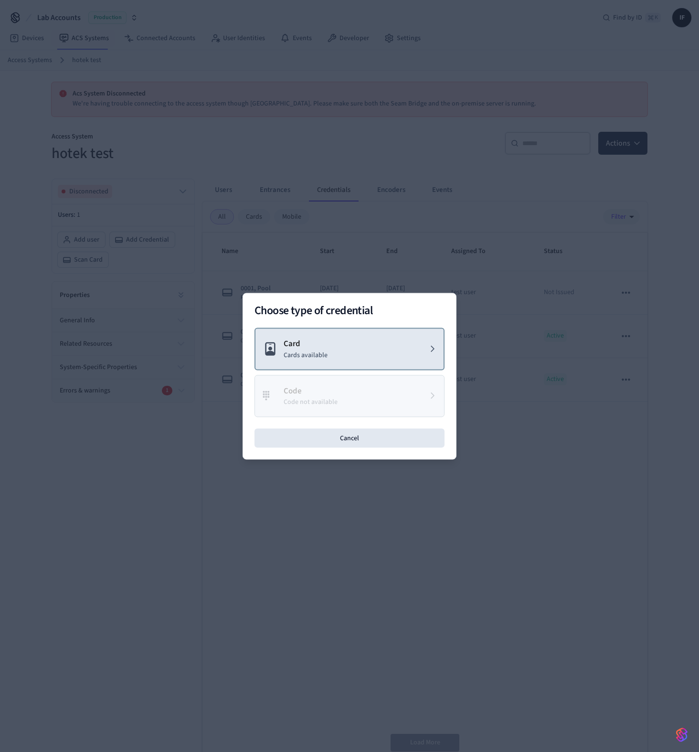
click at [355, 352] on button "Card Cards available" at bounding box center [349, 348] width 190 height 42
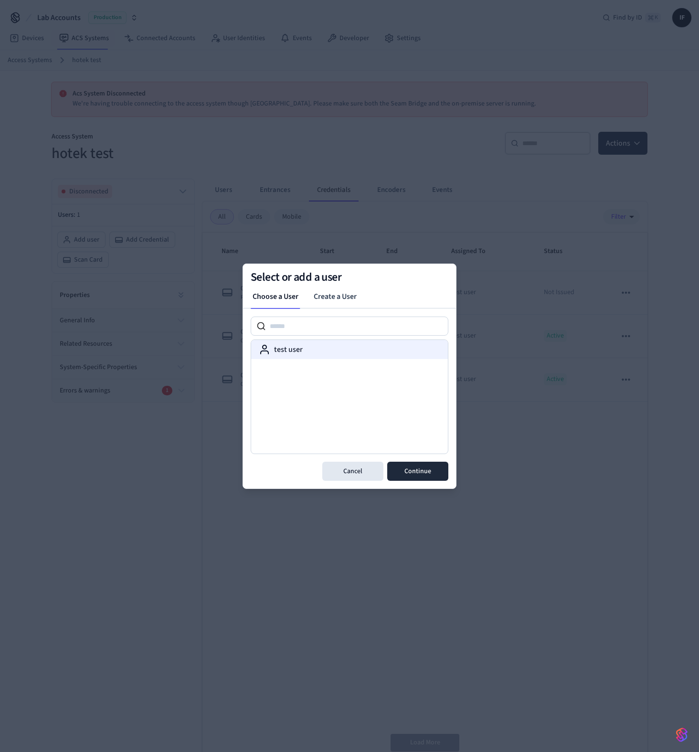
click at [347, 355] on div "test user" at bounding box center [349, 349] width 181 height 11
click at [420, 469] on button "Continue" at bounding box center [417, 470] width 61 height 19
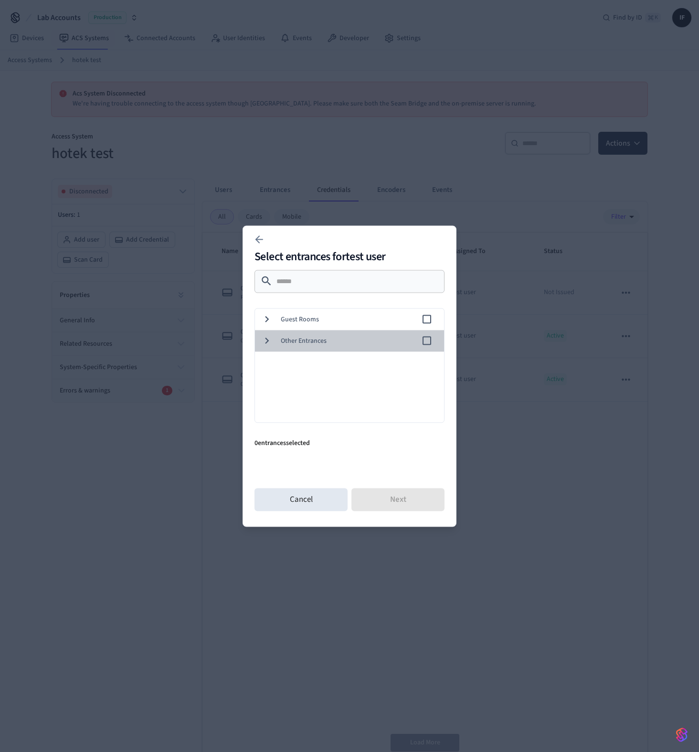
click at [334, 342] on span "Other Entrances" at bounding box center [351, 340] width 140 height 10
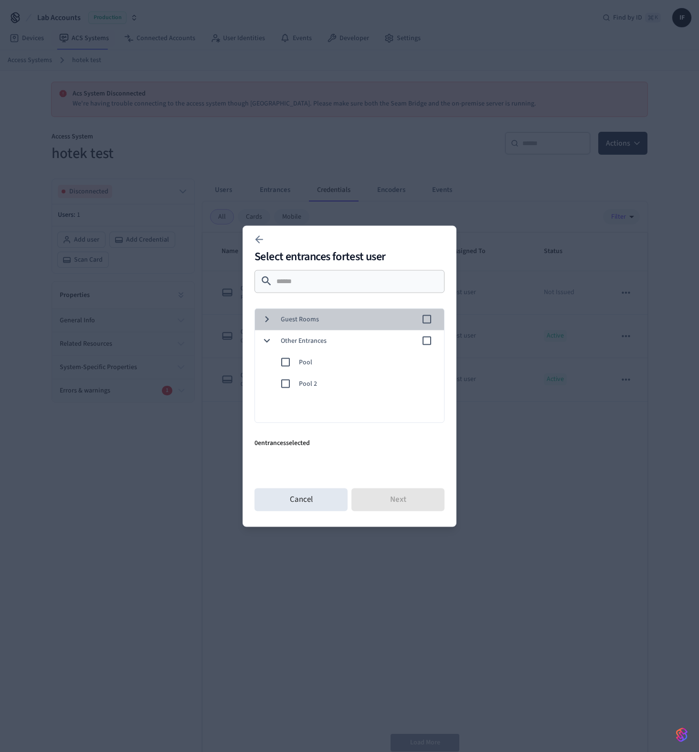
click at [318, 318] on span "Guest Rooms" at bounding box center [351, 319] width 140 height 10
click at [428, 328] on div "Guest Rooms" at bounding box center [347, 318] width 193 height 21
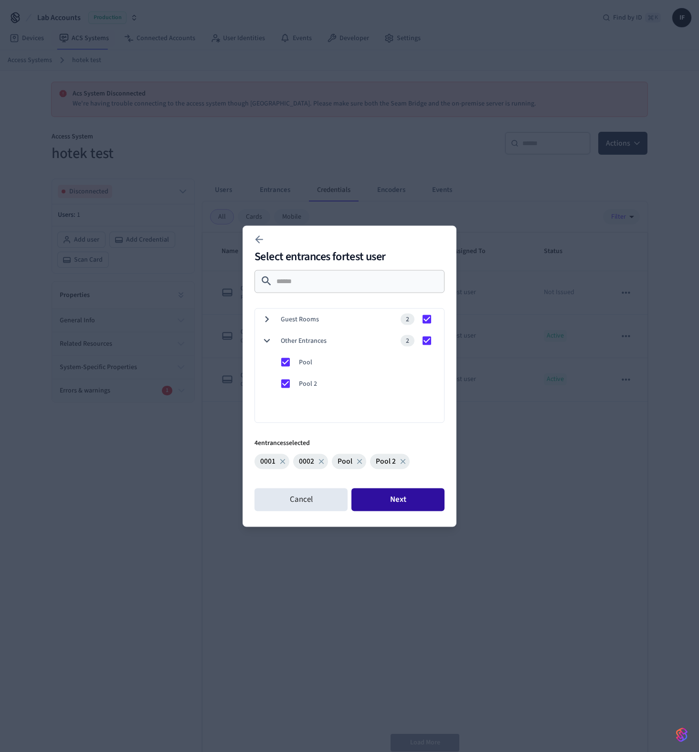
click at [416, 499] on button "Next" at bounding box center [397, 499] width 93 height 23
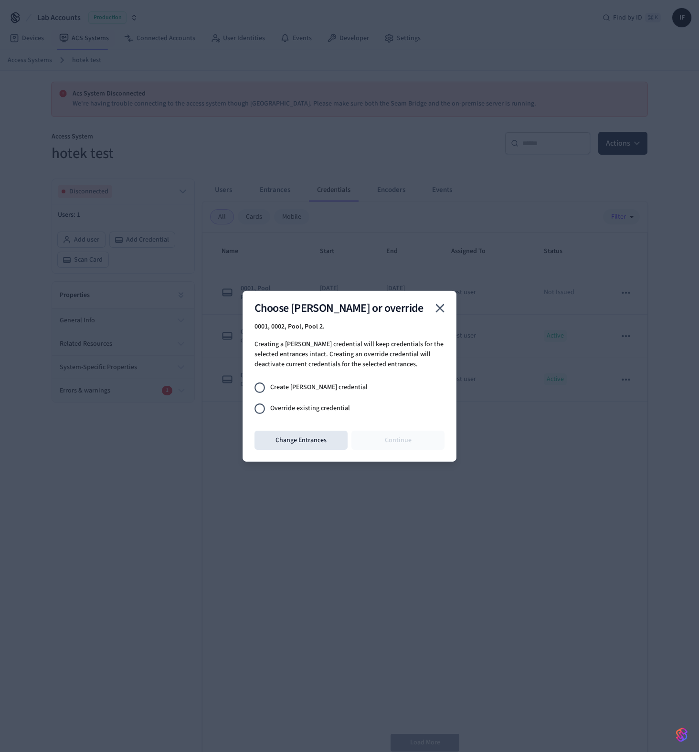
click at [315, 408] on span "Override existing credential" at bounding box center [310, 408] width 80 height 10
click at [390, 438] on button "Continue" at bounding box center [397, 439] width 93 height 19
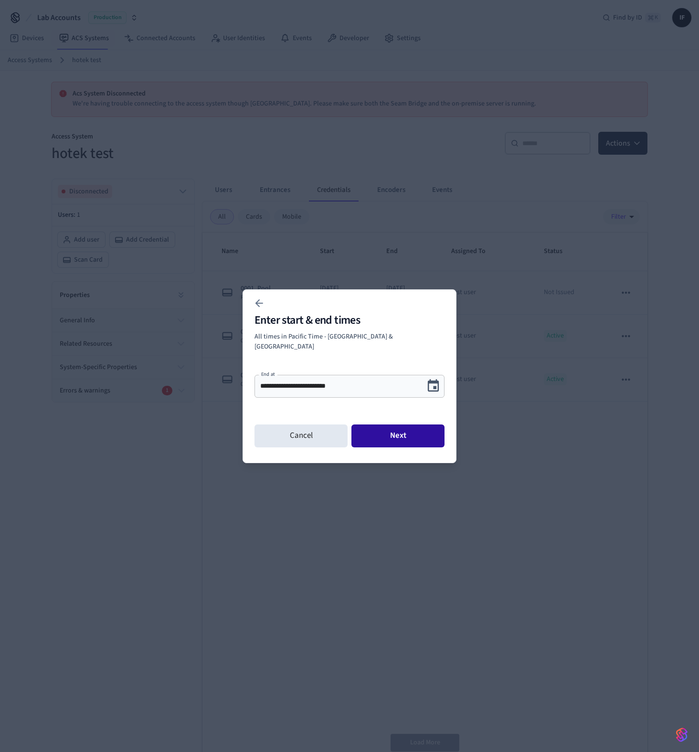
click at [397, 434] on button "Next" at bounding box center [397, 435] width 93 height 23
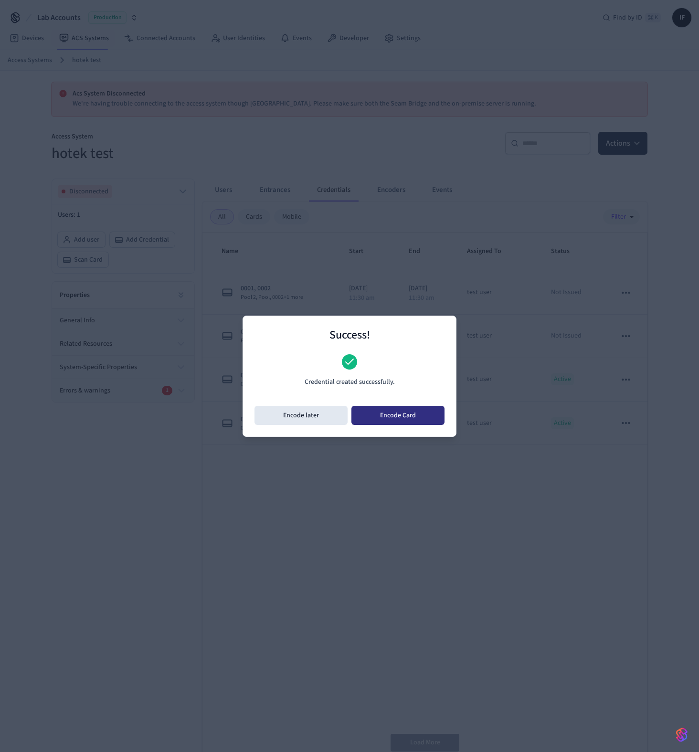
click at [382, 410] on button "Encode Card" at bounding box center [397, 415] width 93 height 19
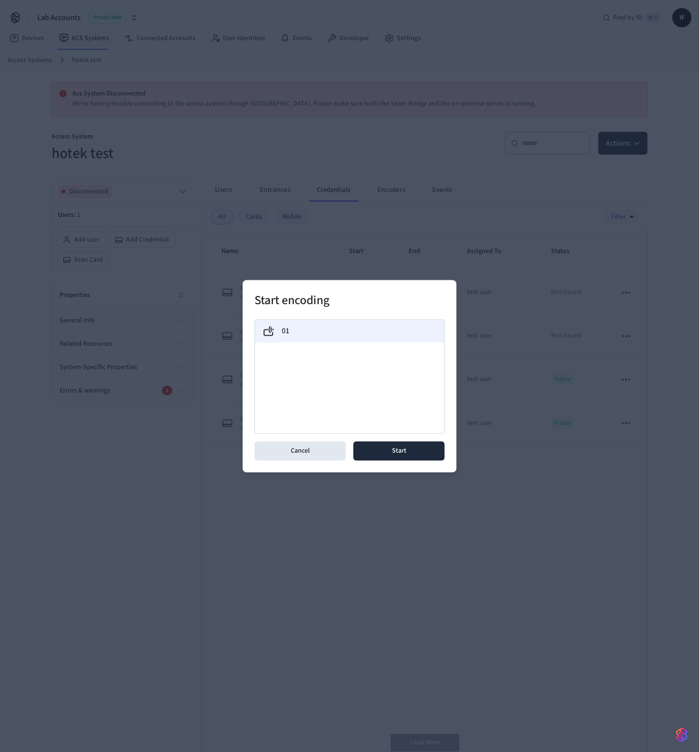
click at [333, 324] on div "01" at bounding box center [349, 330] width 189 height 23
click at [398, 455] on button "Start" at bounding box center [398, 450] width 91 height 19
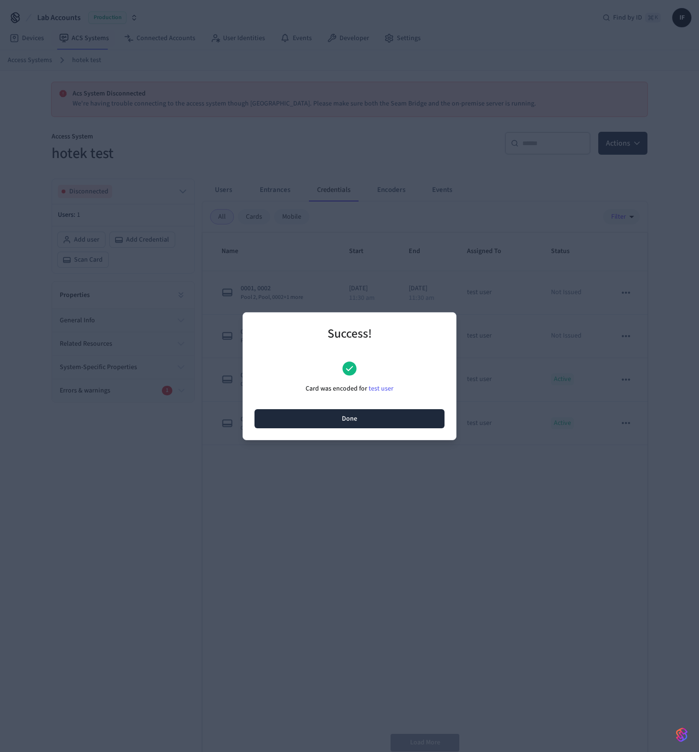
click at [390, 419] on button "Done" at bounding box center [349, 418] width 190 height 19
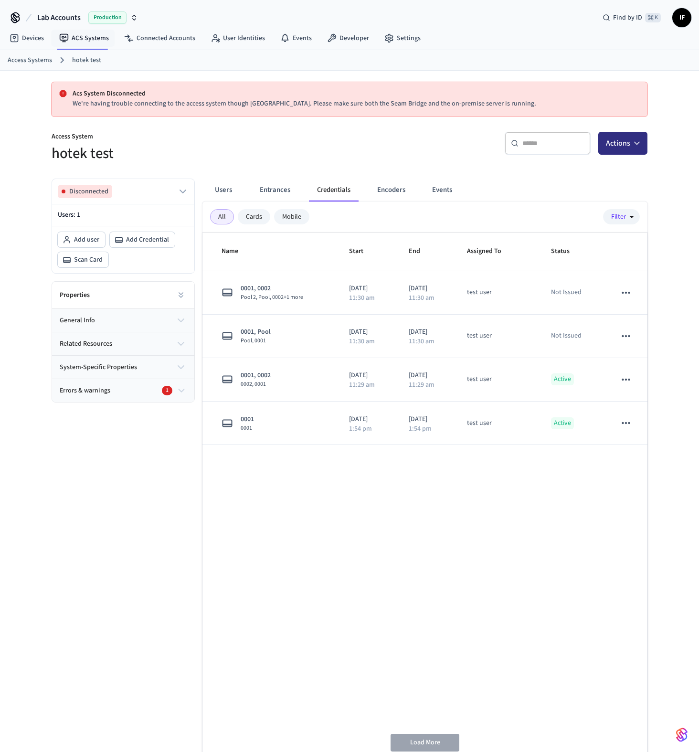
click at [635, 149] on button "Actions" at bounding box center [622, 143] width 49 height 23
click at [588, 188] on div "Add credential" at bounding box center [594, 181] width 102 height 15
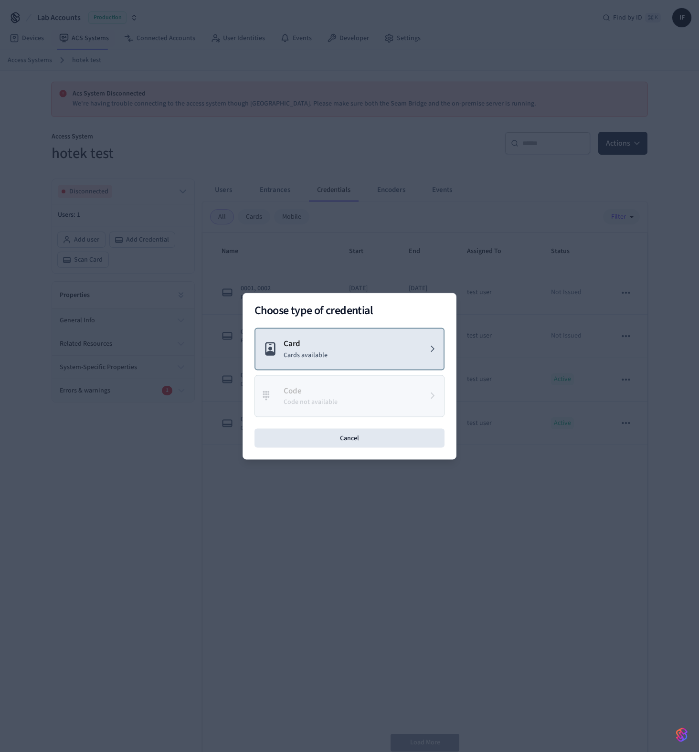
click at [372, 342] on button "Card Cards available" at bounding box center [349, 348] width 190 height 42
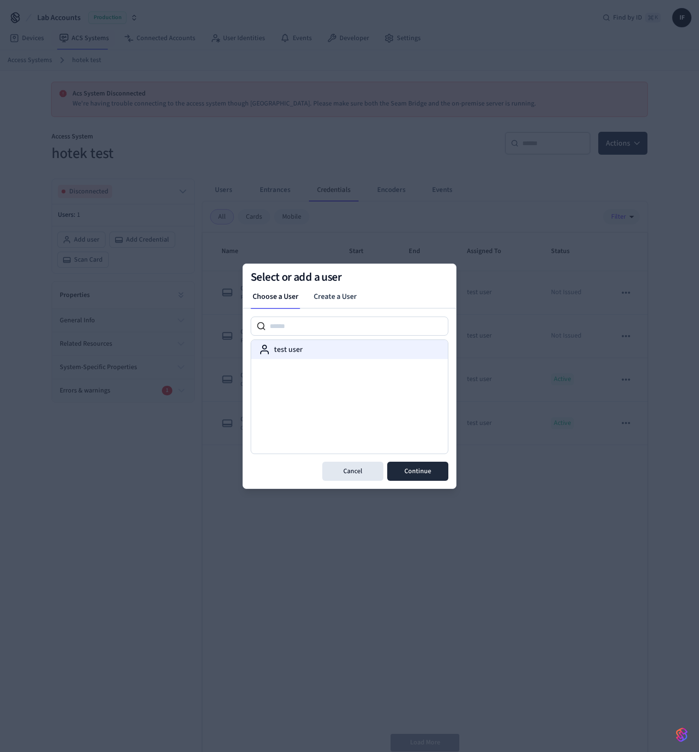
click at [360, 340] on div "test user" at bounding box center [349, 349] width 197 height 19
click at [411, 470] on button "Continue" at bounding box center [417, 470] width 61 height 19
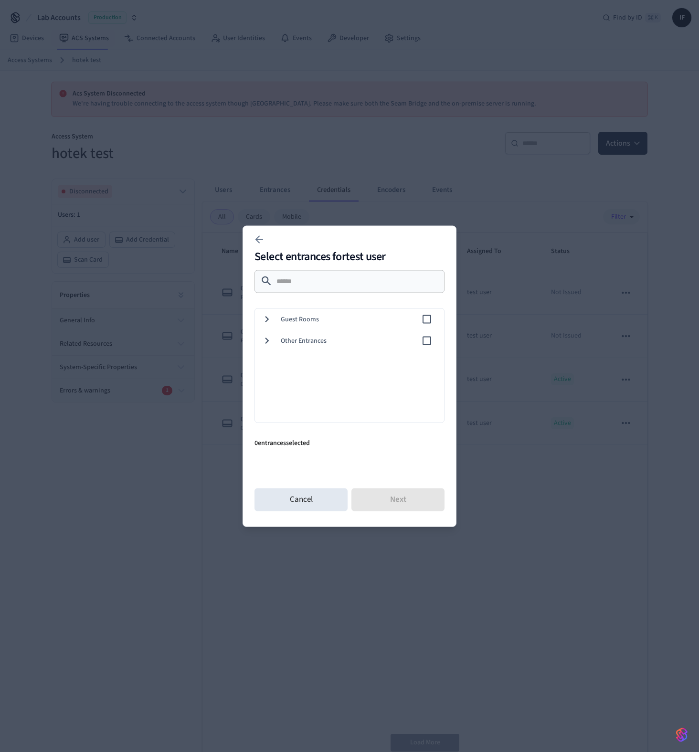
click at [335, 330] on div "Other Entrances" at bounding box center [347, 340] width 193 height 21
click at [332, 315] on span "Guest Rooms" at bounding box center [351, 319] width 140 height 10
click at [331, 338] on span "0001" at bounding box center [367, 340] width 137 height 10
click at [403, 502] on button "Next" at bounding box center [397, 499] width 93 height 23
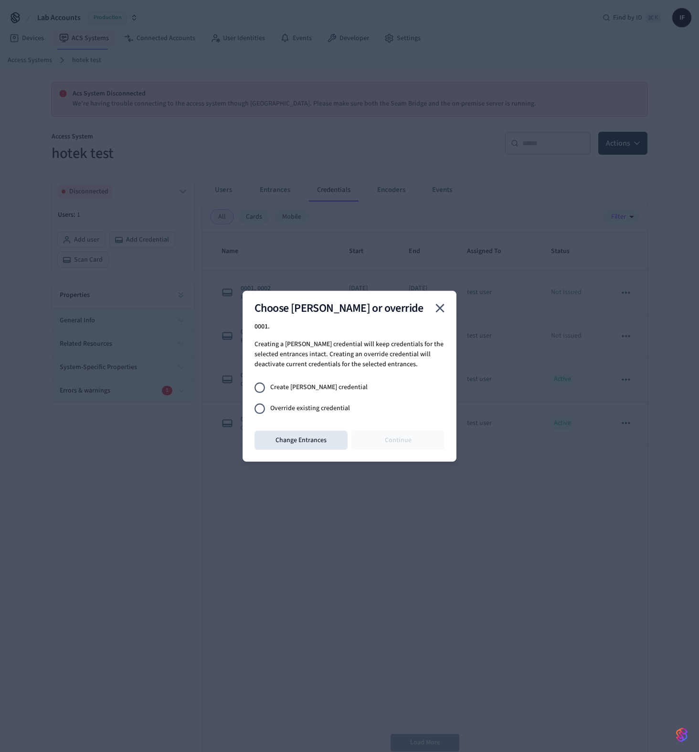
click at [324, 384] on span "Create [PERSON_NAME] credential" at bounding box center [318, 387] width 97 height 10
click at [405, 443] on button "Continue" at bounding box center [397, 439] width 93 height 19
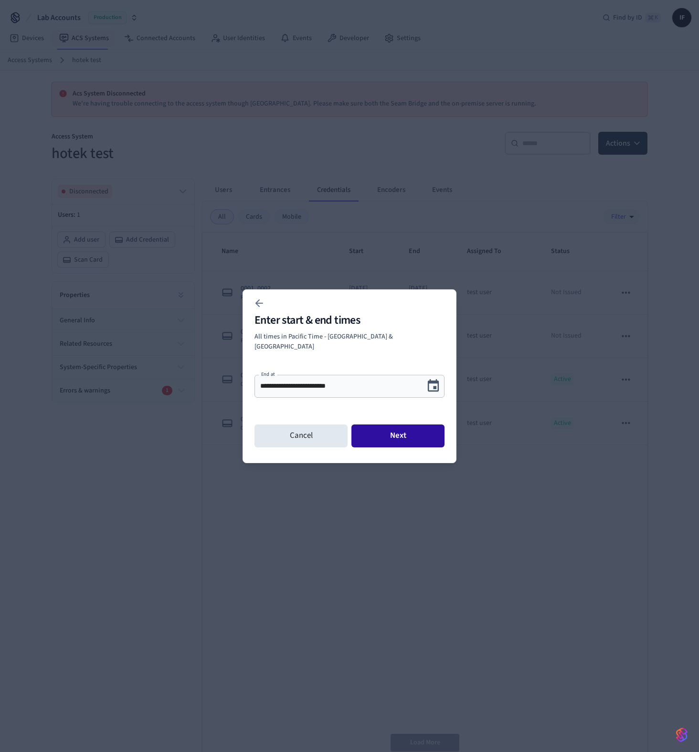
click at [401, 429] on button "Next" at bounding box center [397, 435] width 93 height 23
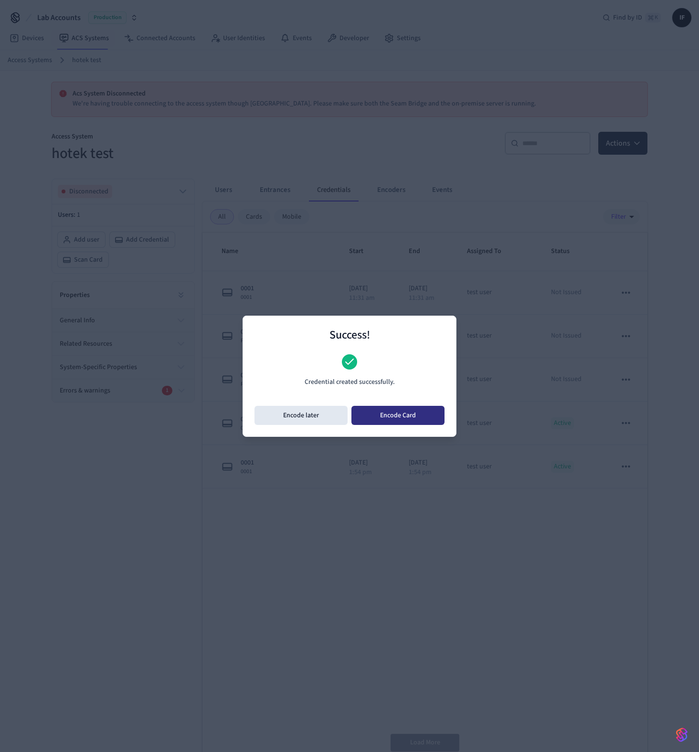
click at [383, 416] on button "Encode Card" at bounding box center [397, 415] width 93 height 19
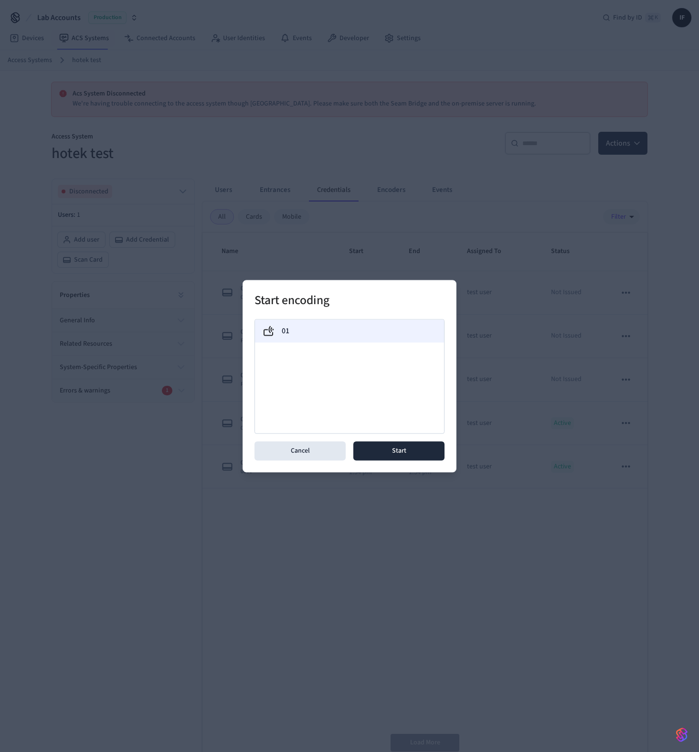
click at [331, 332] on div "01" at bounding box center [349, 330] width 174 height 11
click at [400, 445] on button "Start" at bounding box center [398, 450] width 91 height 19
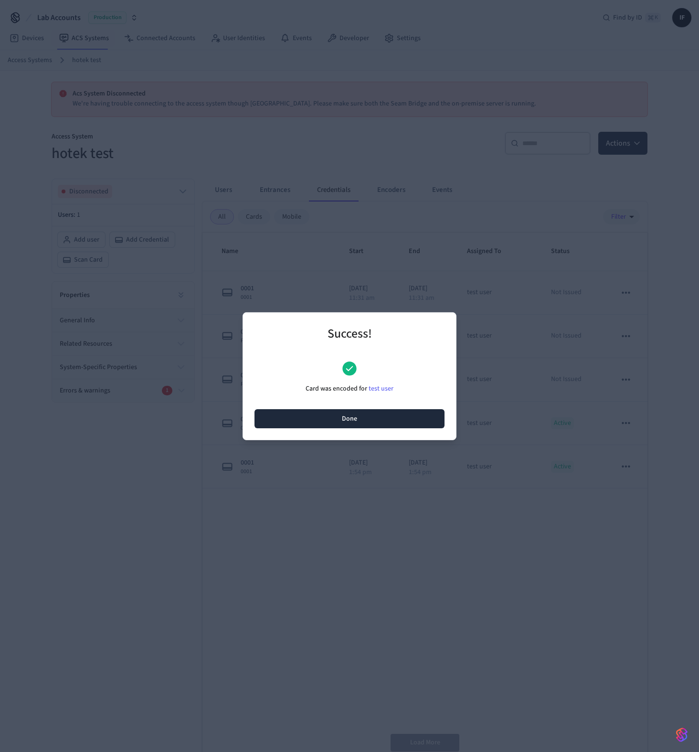
click at [397, 414] on button "Done" at bounding box center [349, 418] width 190 height 19
